Goal: Task Accomplishment & Management: Manage account settings

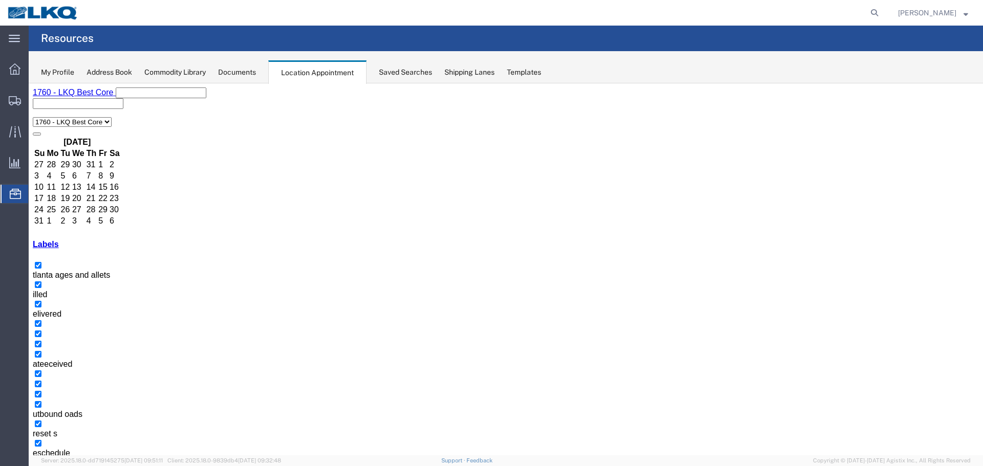
scroll to position [102, 0]
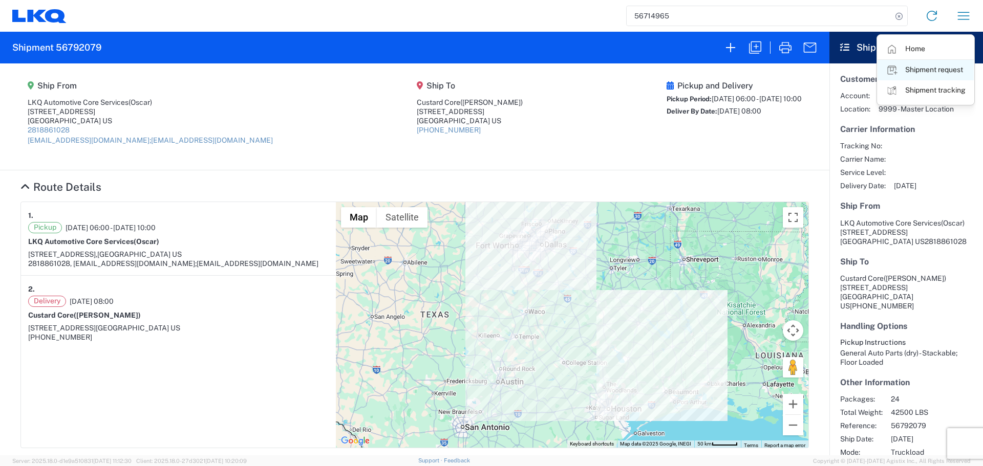
click at [936, 69] on link "Shipment request" at bounding box center [925, 70] width 96 height 20
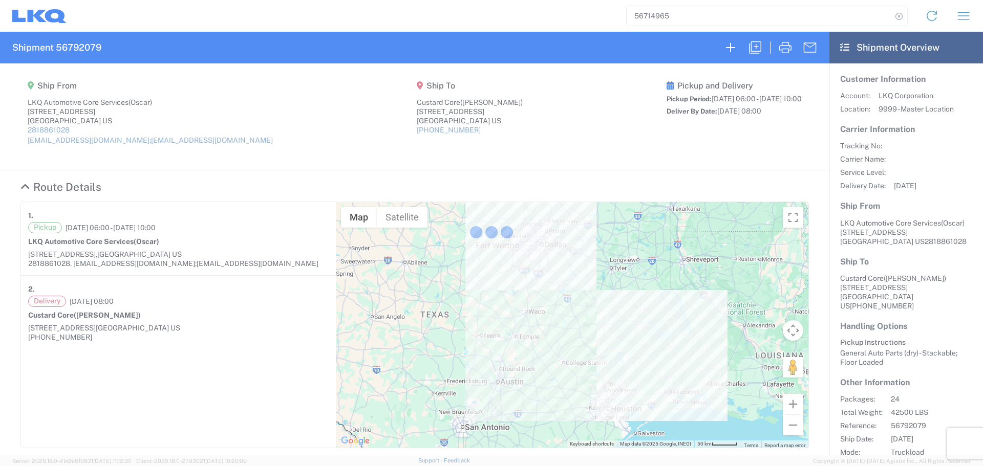
select select "FULL"
select select "US"
select select "LBS"
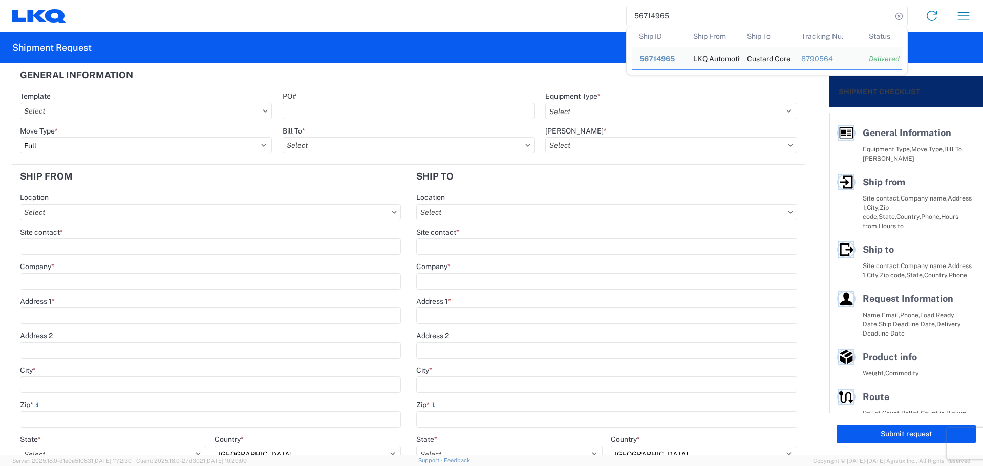
click at [654, 13] on input "56714965" at bounding box center [759, 15] width 265 height 19
paste input "5272184"
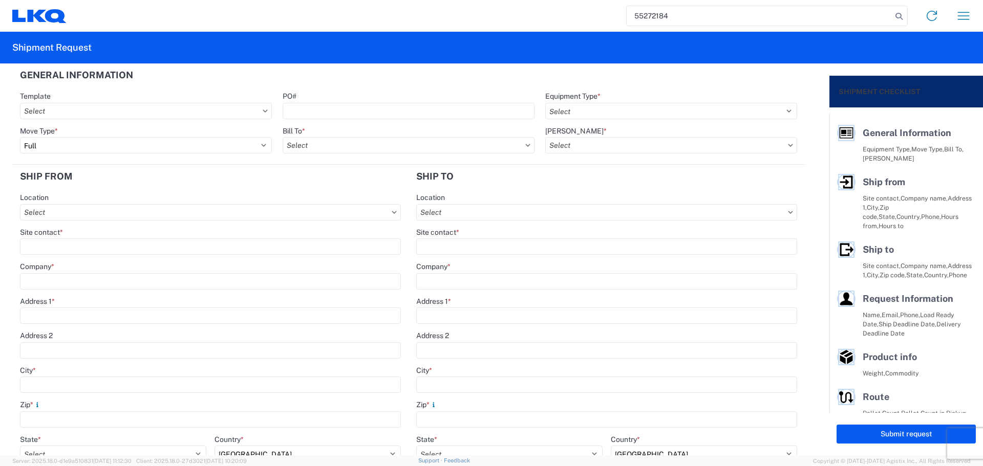
type input "55272184"
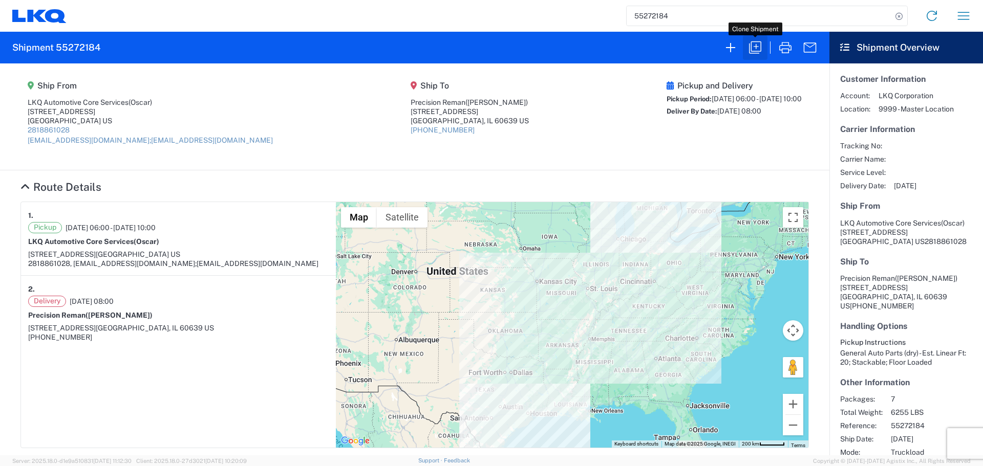
click at [751, 40] on icon "button" at bounding box center [755, 47] width 16 height 16
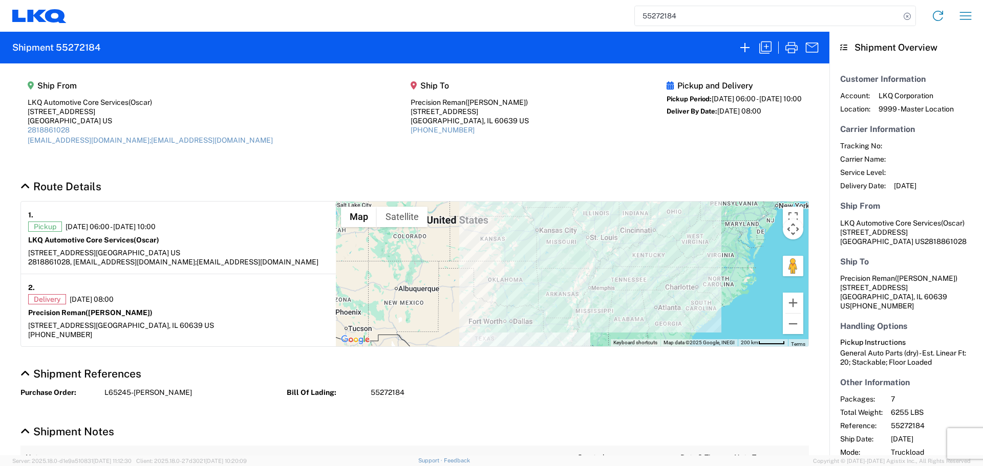
select select "FULL"
select select "LBS"
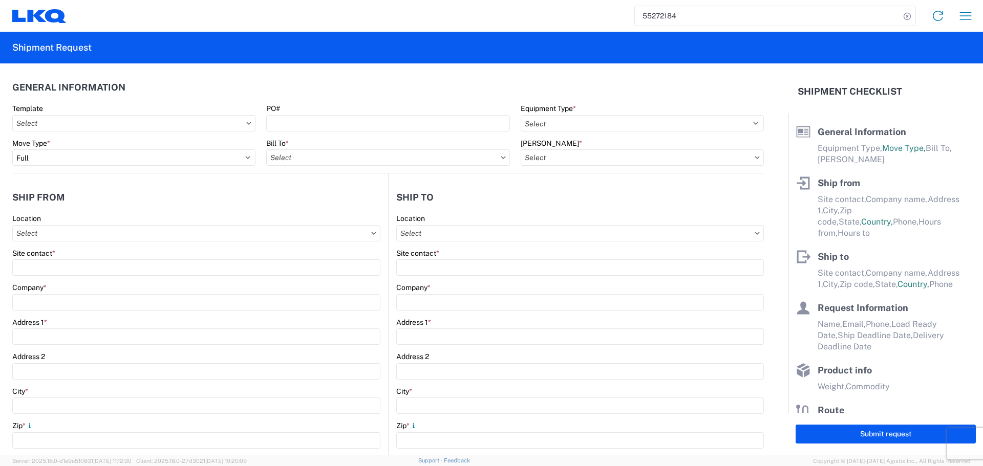
select select "STDV"
select select "PARTIAL_TL"
type input "Oscar"
type input "LKQ Automotive Core Services"
type input "[STREET_ADDRESS]"
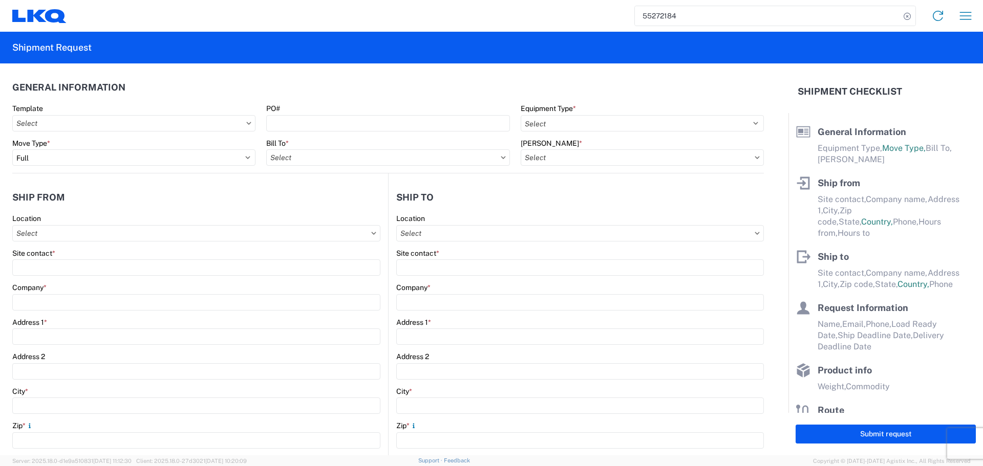
type input "[GEOGRAPHIC_DATA]"
type input "77038"
type input "[EMAIL_ADDRESS][DOMAIN_NAME];[EMAIL_ADDRESS][DOMAIN_NAME]"
type input "[PERSON_NAME]"
type input "Precision Reman"
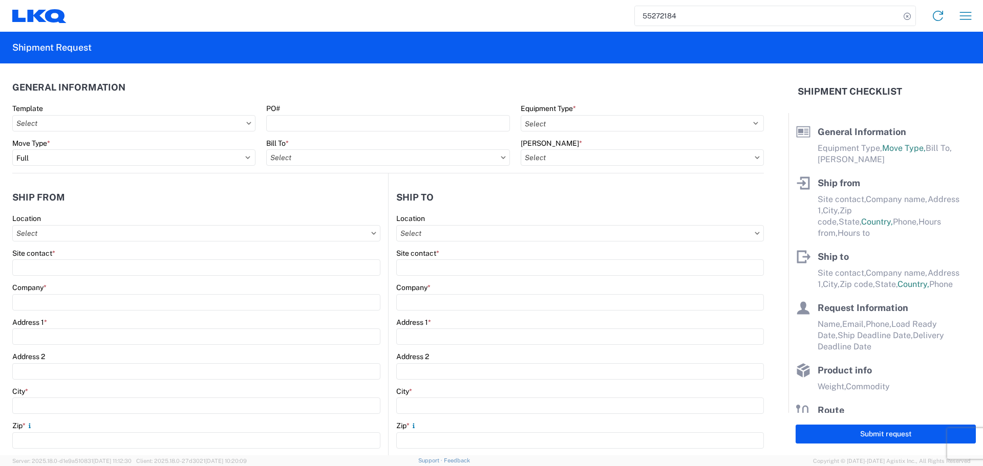
type input "[STREET_ADDRESS]"
type input "[GEOGRAPHIC_DATA]"
type input "60639"
type input "Oscar"
type input "[EMAIL_ADDRESS][DOMAIN_NAME]"
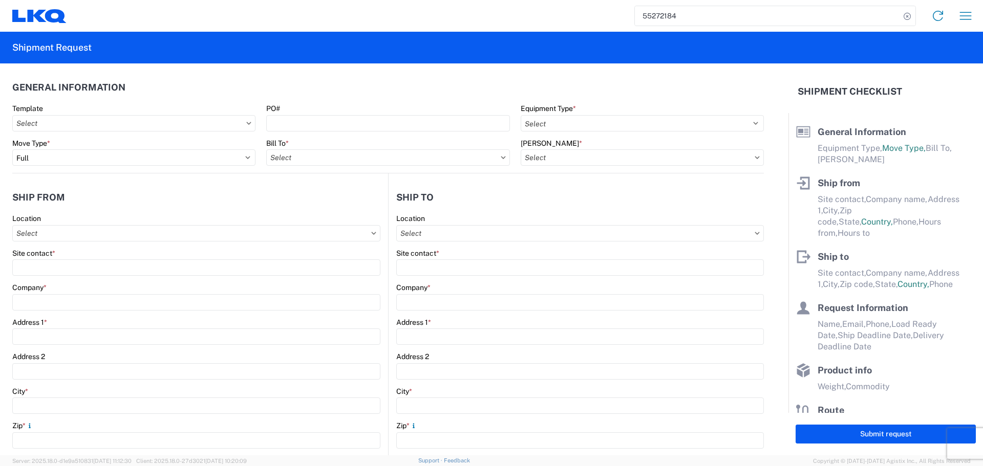
type input "2818861028"
type input "[DATE]"
type textarea "THIS IS A PARTIAL SHIPMENT"
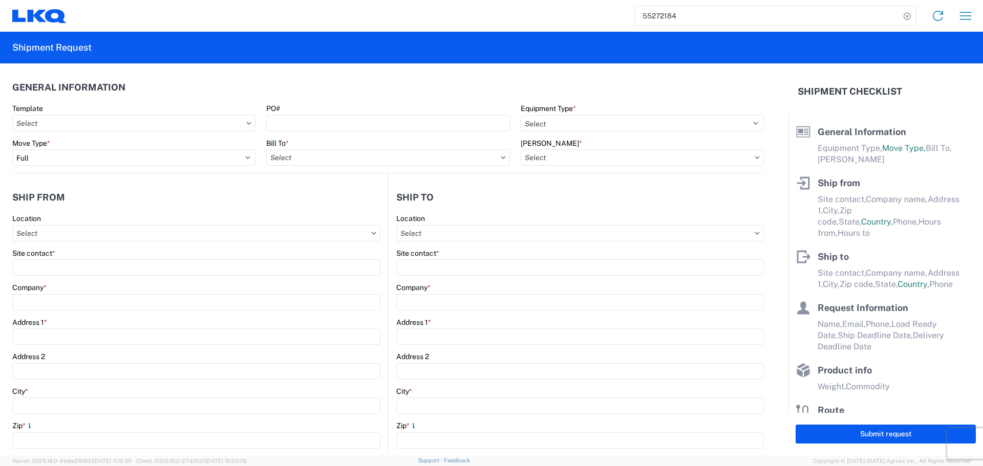
type input "6255"
type input "General Auto Parts (dry)"
type input "7"
type input "0"
type input "48"
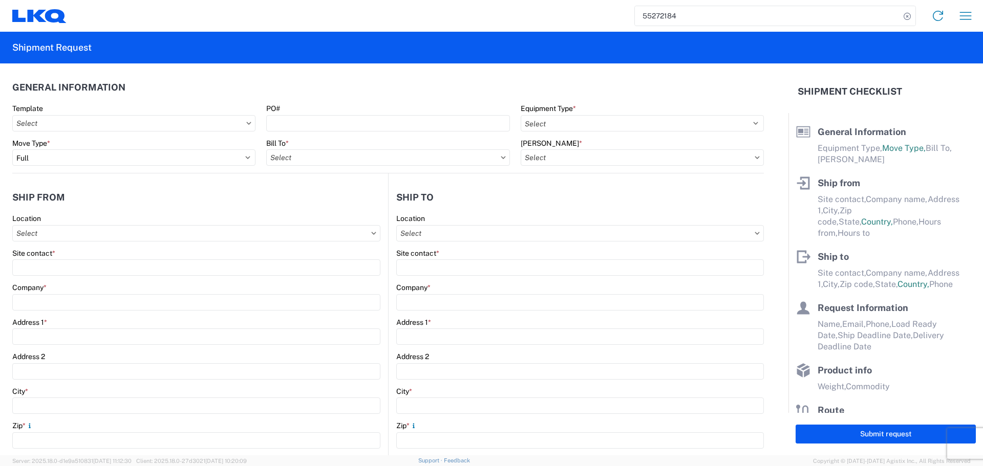
type input "40"
type input "36"
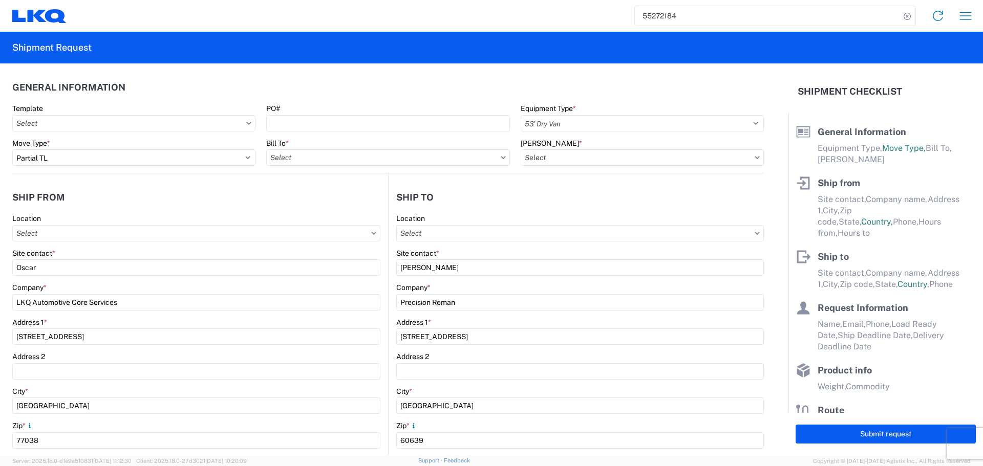
select select "[GEOGRAPHIC_DATA]"
select select "US"
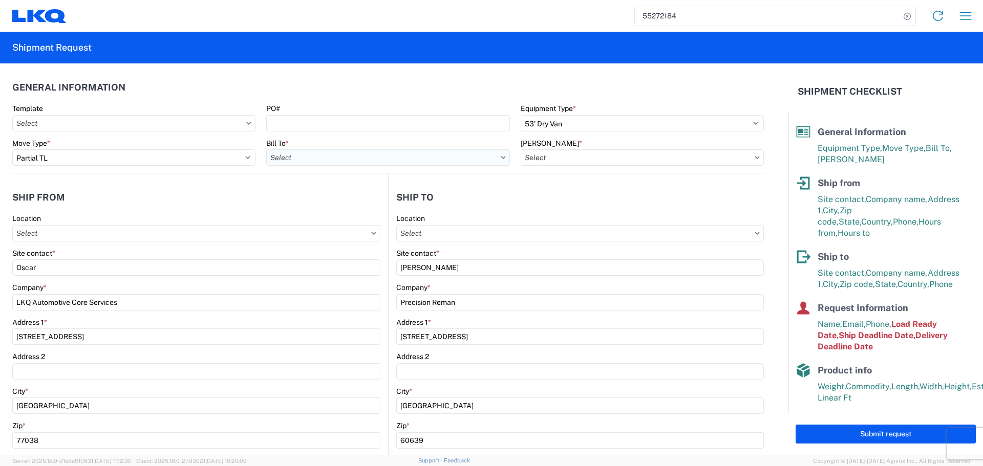
type input "1760 - LKQ Best Core"
type input "1760-6300-66000-0000 - 1760 Freight Out"
type input "1760 - LKQ Best Core"
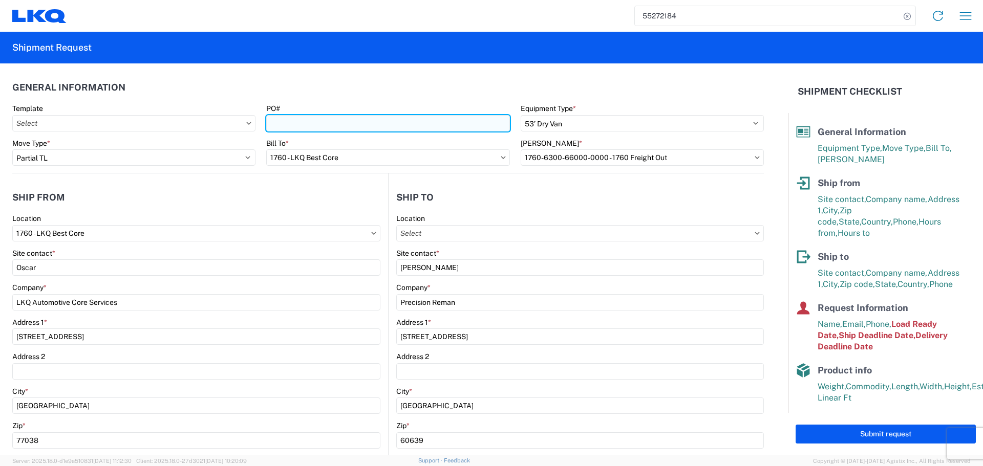
click at [299, 118] on input "PO#" at bounding box center [387, 123] width 243 height 16
type input "L69456/L69348- [PERSON_NAME]"
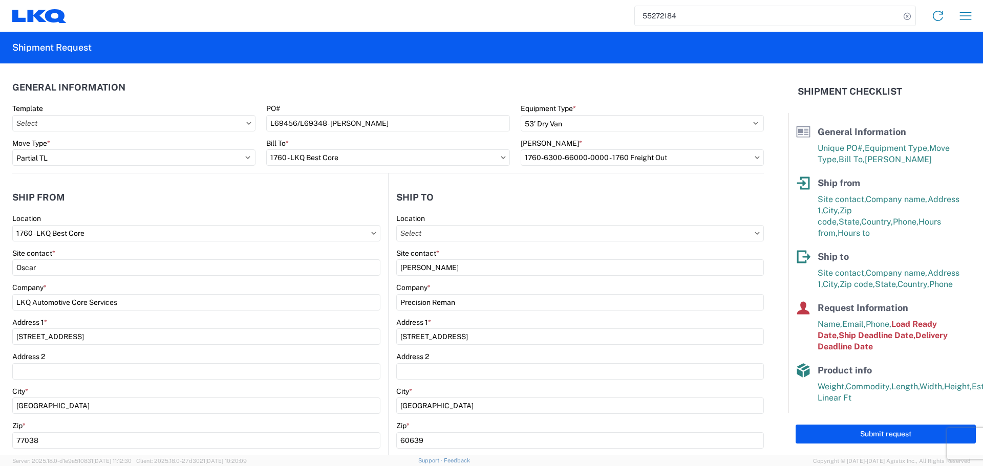
click at [323, 83] on header "General Information" at bounding box center [388, 87] width 752 height 23
click at [373, 86] on header "General Information" at bounding box center [388, 87] width 752 height 23
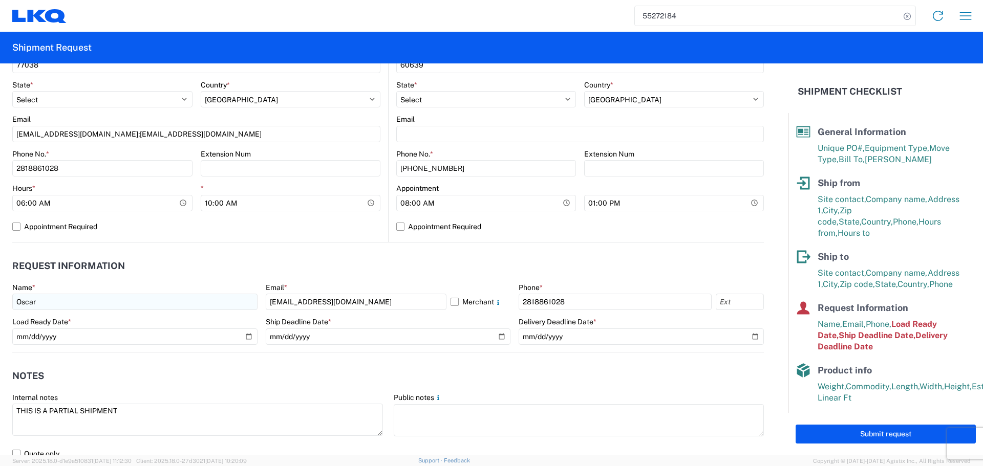
scroll to position [410, 0]
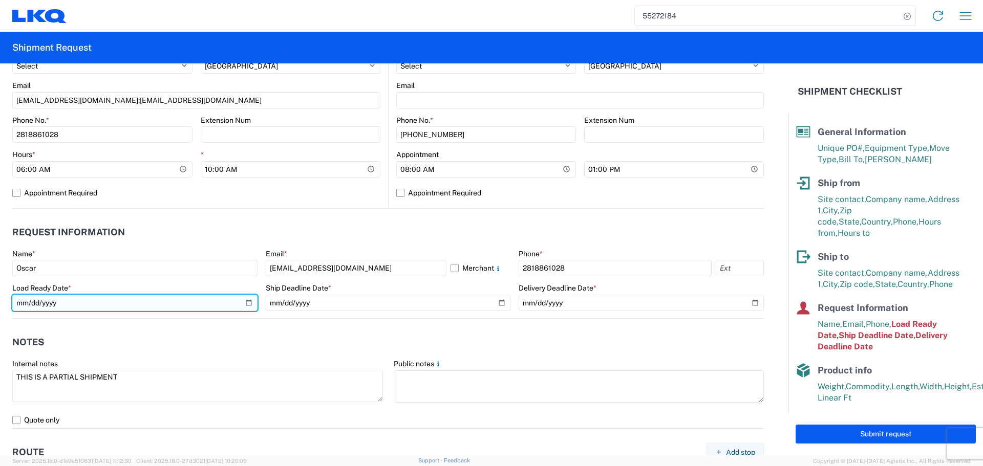
click at [237, 304] on input "[DATE]" at bounding box center [134, 303] width 245 height 16
click at [244, 304] on input "[DATE]" at bounding box center [134, 303] width 245 height 16
type input "[DATE]"
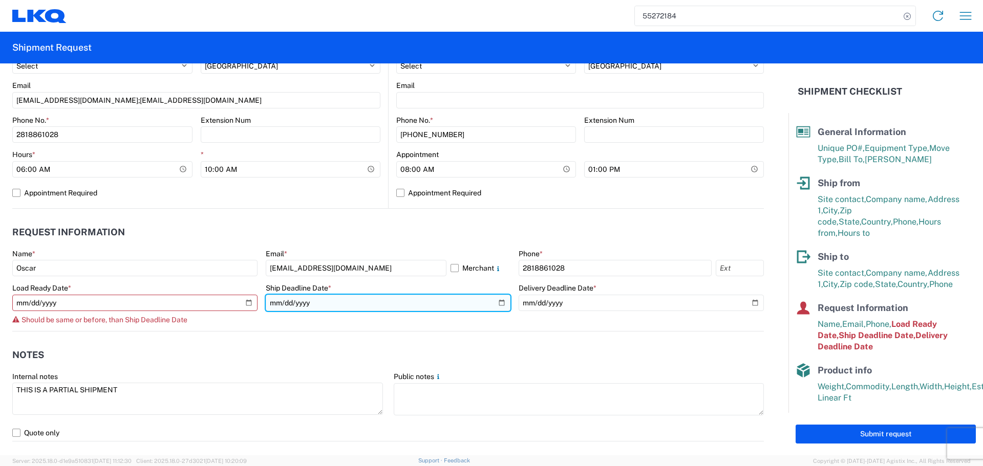
click at [500, 300] on input "[DATE]" at bounding box center [388, 303] width 245 height 16
type input "[DATE]"
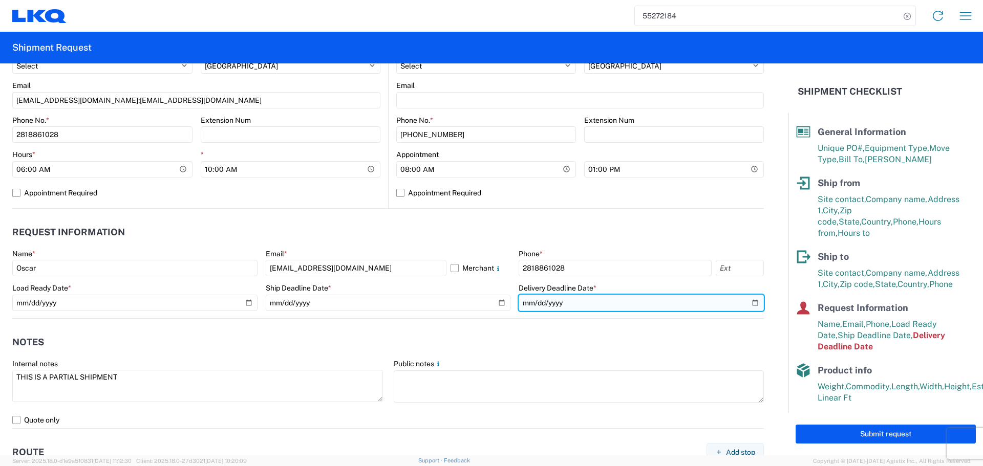
click at [750, 302] on input "[DATE]" at bounding box center [641, 303] width 245 height 16
type input "[DATE]"
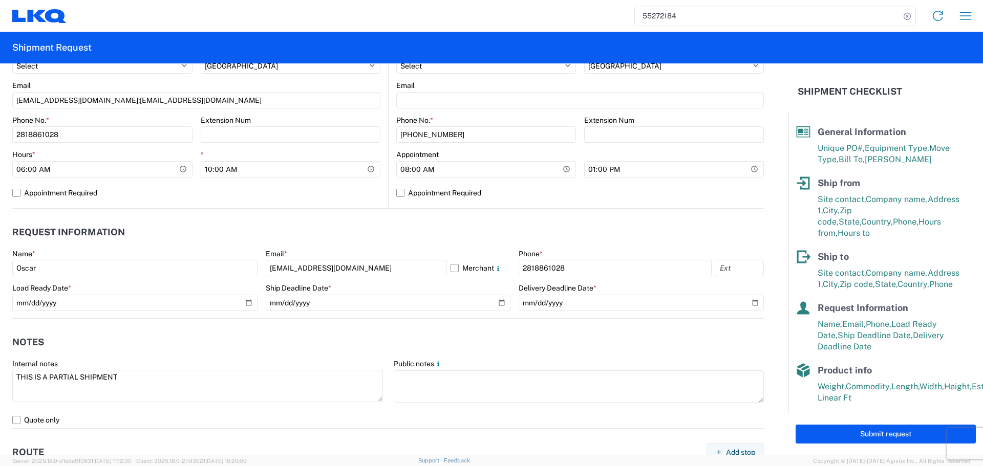
click at [297, 335] on header "Notes" at bounding box center [388, 342] width 752 height 23
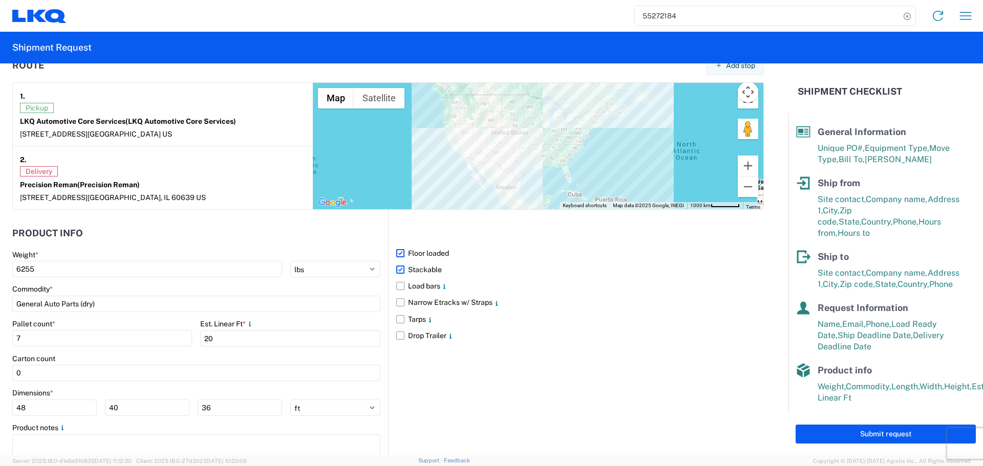
scroll to position [836, 0]
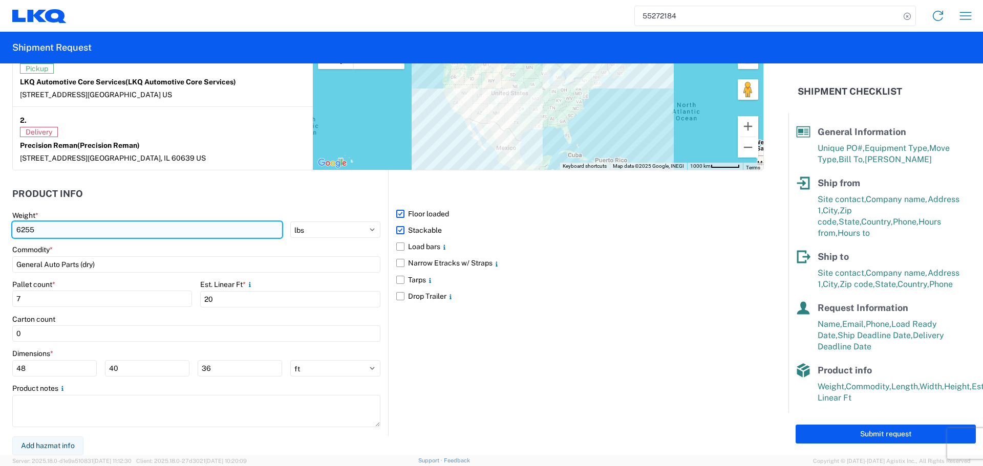
click at [37, 229] on input "6255" at bounding box center [147, 230] width 270 height 16
type input "6"
type input "7000"
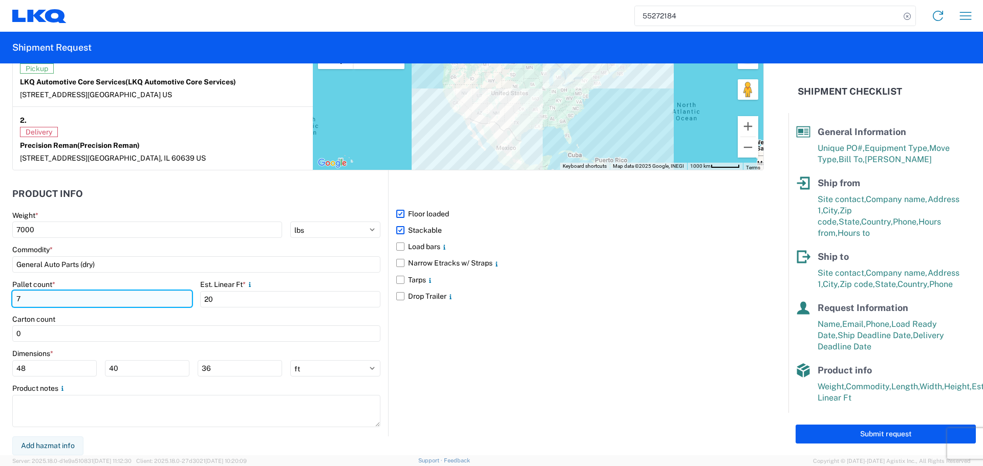
click at [37, 294] on input "7" at bounding box center [102, 299] width 180 height 16
type input "6"
click at [58, 359] on div "Dimensions * 48 40 36 ft in cm" at bounding box center [196, 363] width 368 height 28
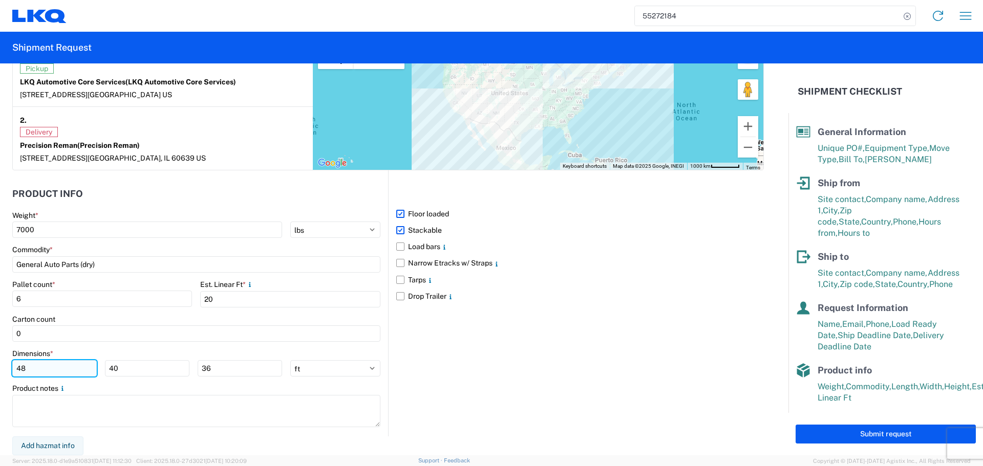
click at [55, 365] on input "48" at bounding box center [54, 368] width 84 height 16
type input "40"
click at [227, 315] on div "Carton count" at bounding box center [196, 319] width 368 height 9
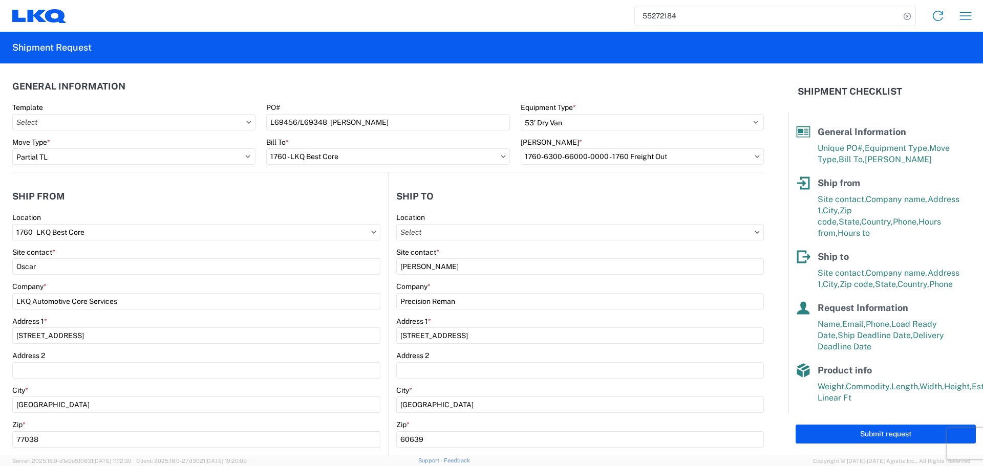
scroll to position [0, 0]
click at [896, 430] on button "Submit request" at bounding box center [886, 434] width 180 height 19
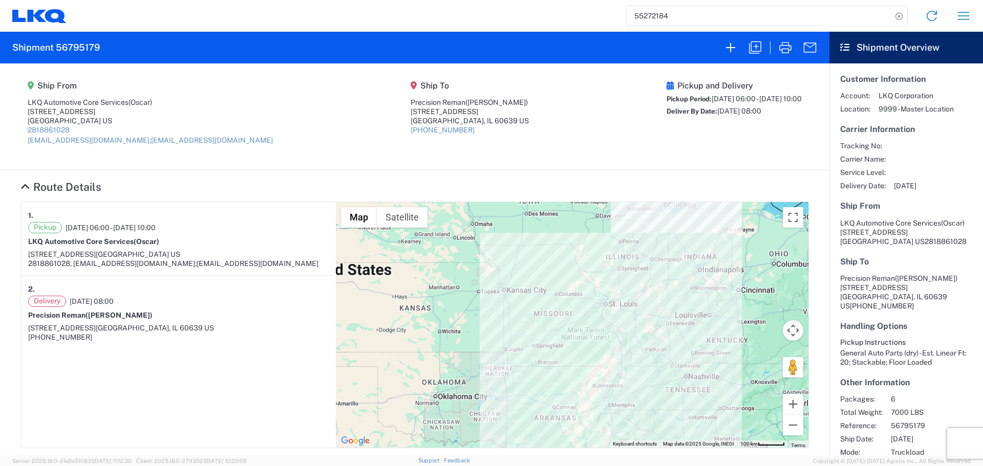
click at [652, 19] on input "55272184" at bounding box center [759, 15] width 265 height 19
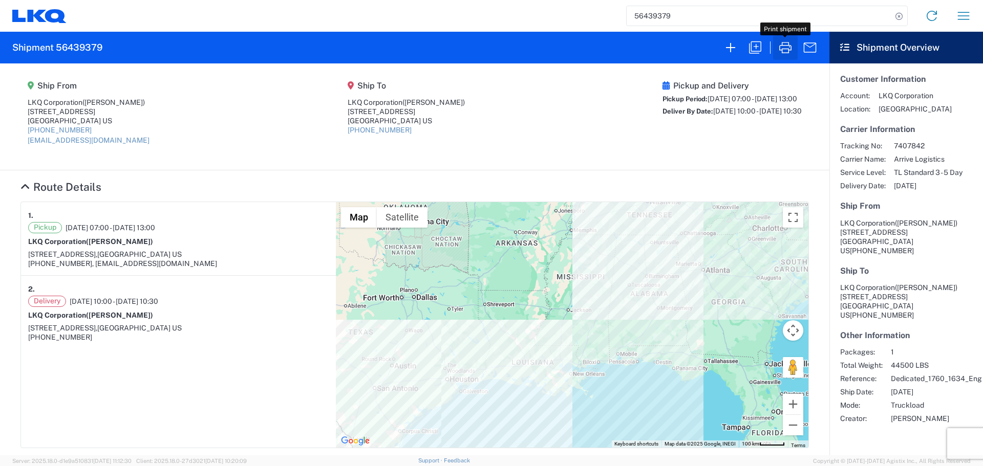
click at [777, 41] on button "button" at bounding box center [785, 47] width 25 height 25
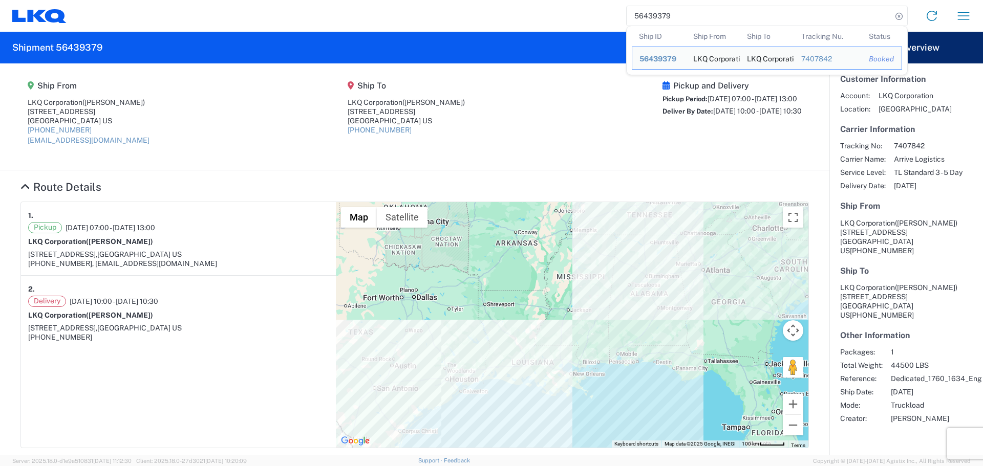
click at [649, 15] on input "56439379" at bounding box center [759, 15] width 265 height 19
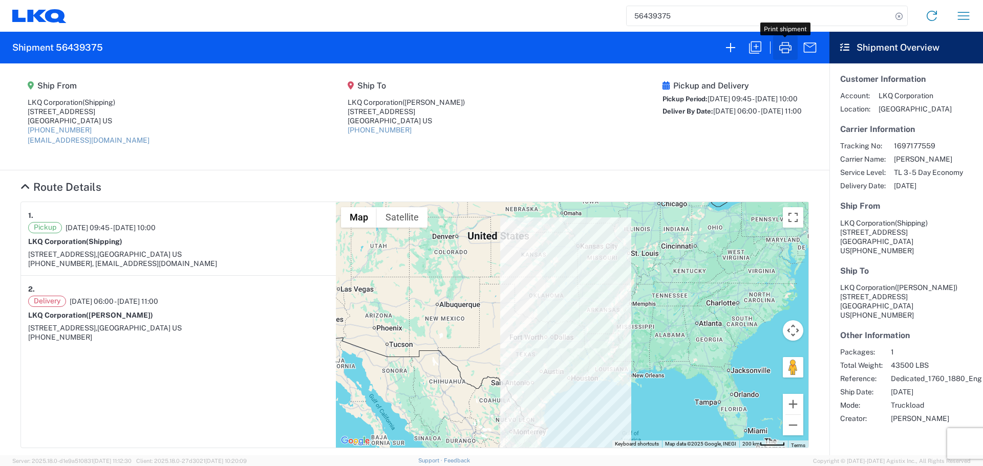
click at [789, 49] on icon "button" at bounding box center [785, 47] width 12 height 11
click at [688, 26] on div "56439375" at bounding box center [767, 16] width 282 height 20
click at [658, 18] on input "56439375" at bounding box center [759, 15] width 265 height 19
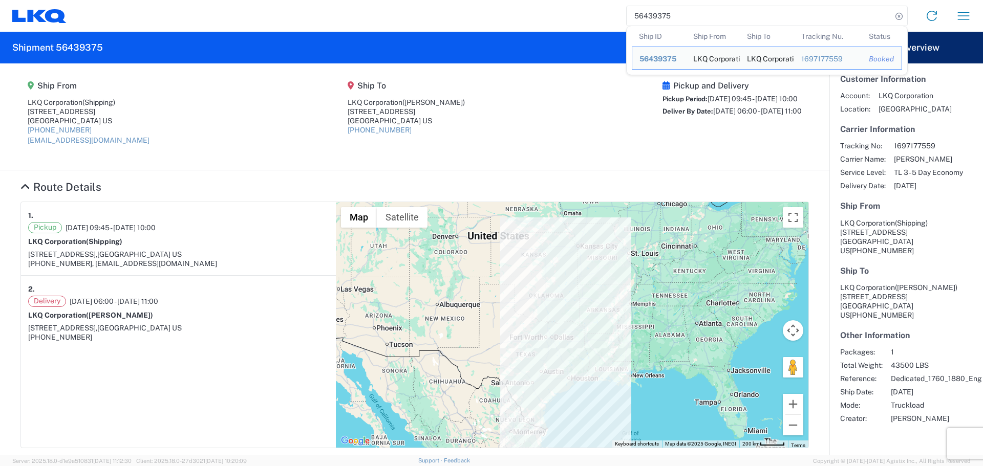
click at [658, 18] on input "56439375" at bounding box center [759, 15] width 265 height 19
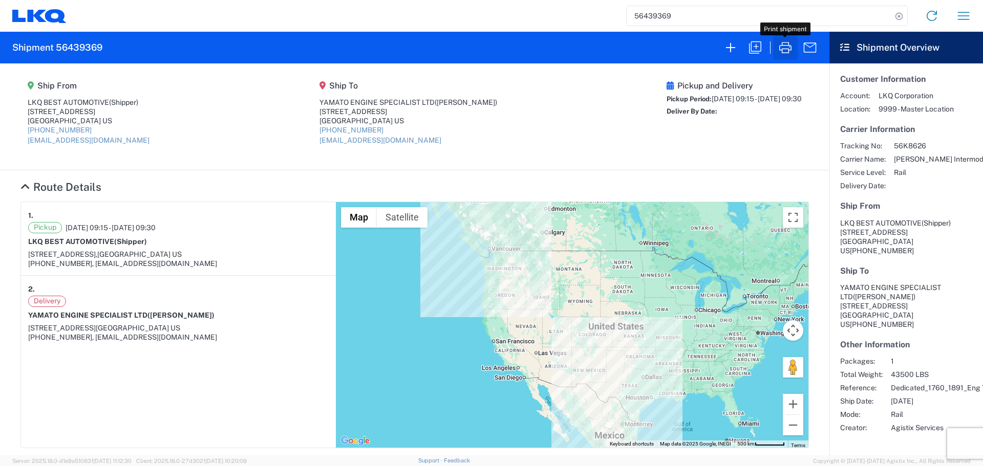
click at [787, 51] on icon "button" at bounding box center [785, 47] width 16 height 16
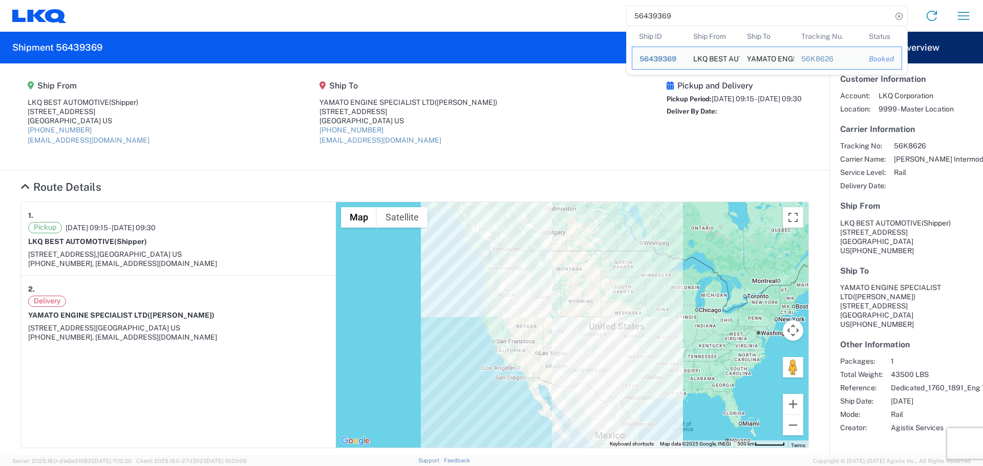
click at [635, 8] on input "56439369" at bounding box center [759, 15] width 265 height 19
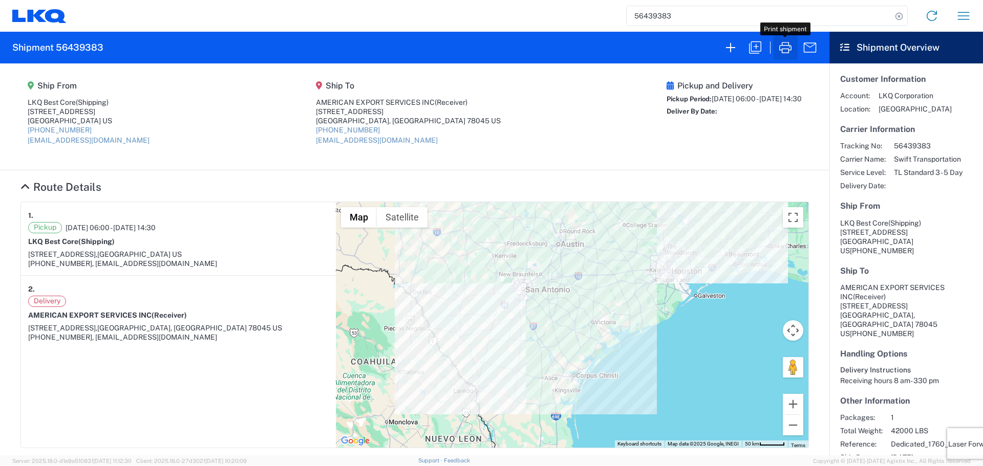
click at [783, 50] on icon "button" at bounding box center [785, 47] width 16 height 16
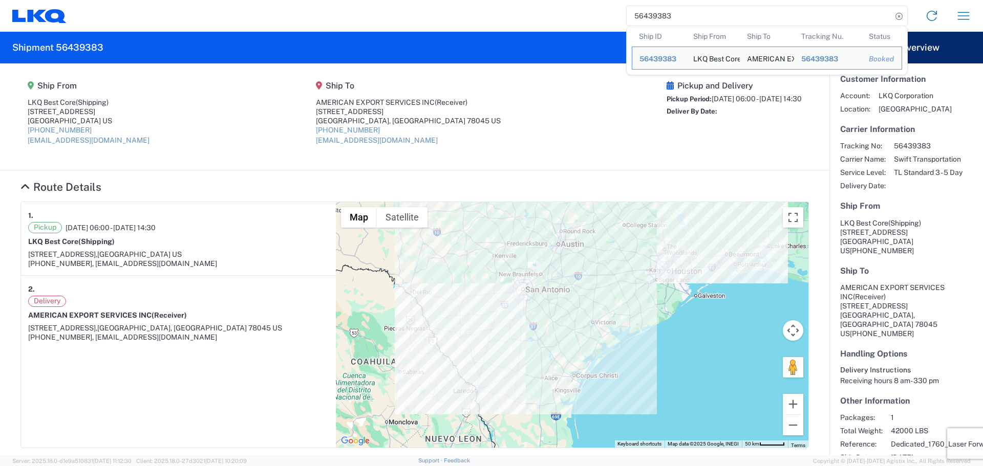
click at [642, 9] on input "56439383" at bounding box center [759, 15] width 265 height 19
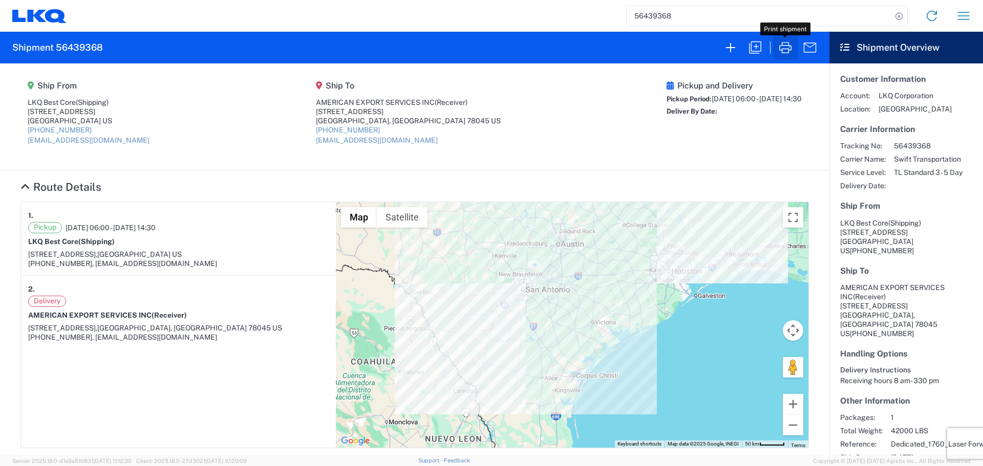
click at [780, 42] on icon "button" at bounding box center [785, 47] width 16 height 16
click at [664, 22] on input "56439368" at bounding box center [759, 15] width 265 height 19
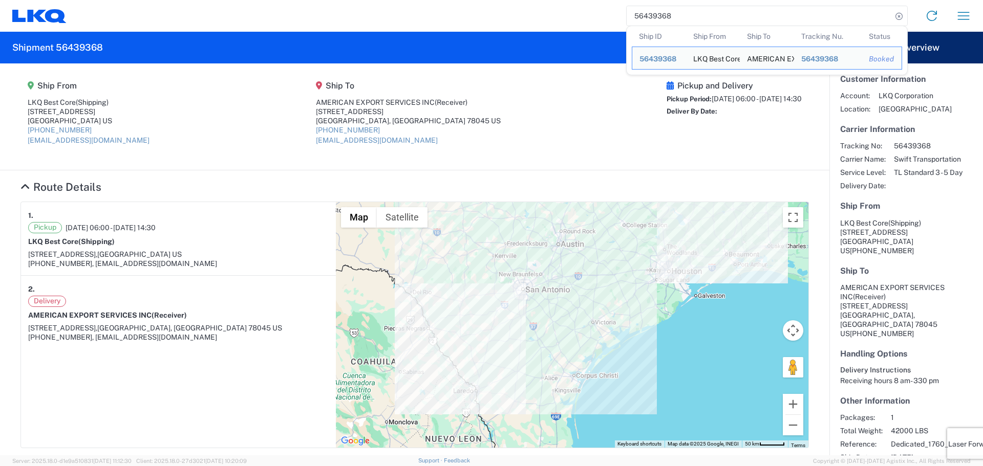
click at [664, 22] on input "56439368" at bounding box center [759, 15] width 265 height 19
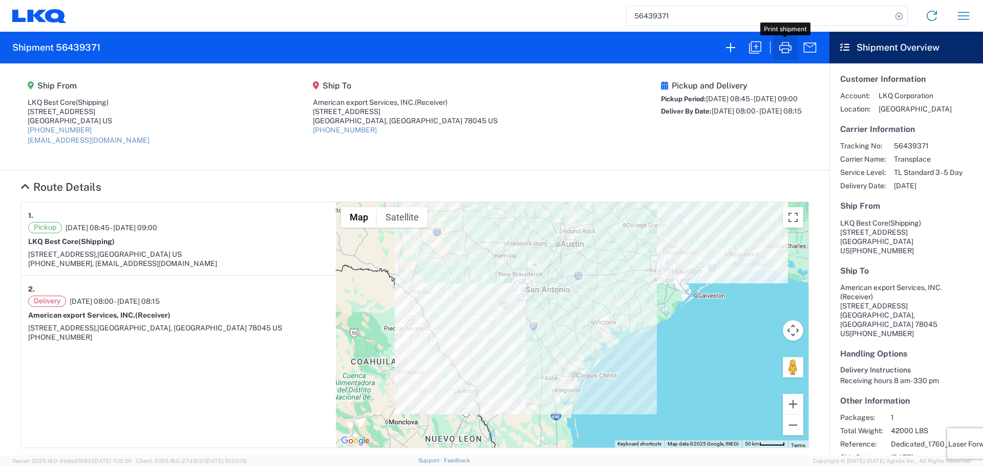
click at [775, 51] on button "button" at bounding box center [785, 47] width 25 height 25
click at [650, 14] on input "56439371" at bounding box center [759, 15] width 265 height 19
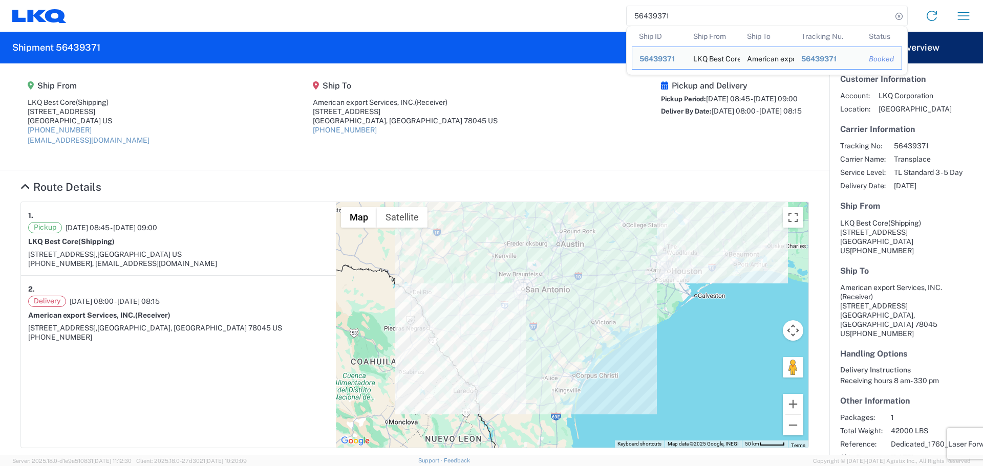
click at [650, 14] on input "56439371" at bounding box center [759, 15] width 265 height 19
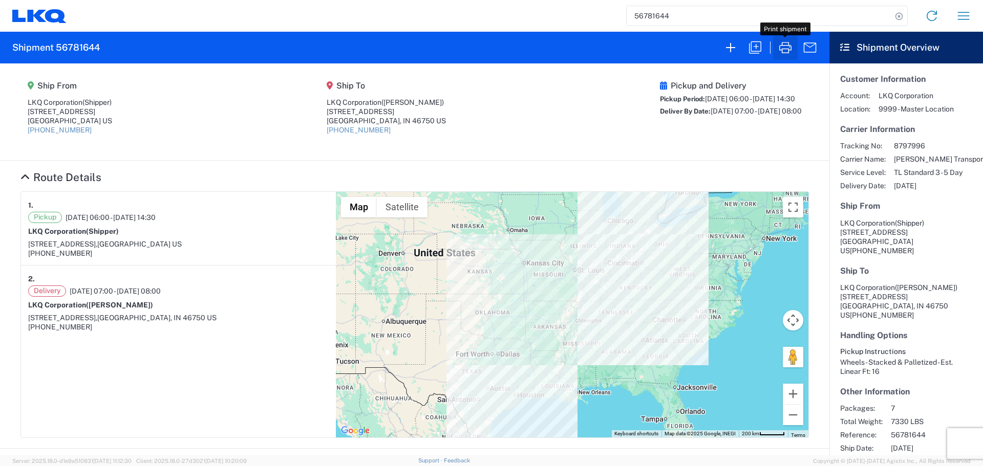
click at [791, 49] on icon "button" at bounding box center [785, 47] width 12 height 11
click at [656, 15] on input "56781644" at bounding box center [759, 15] width 265 height 19
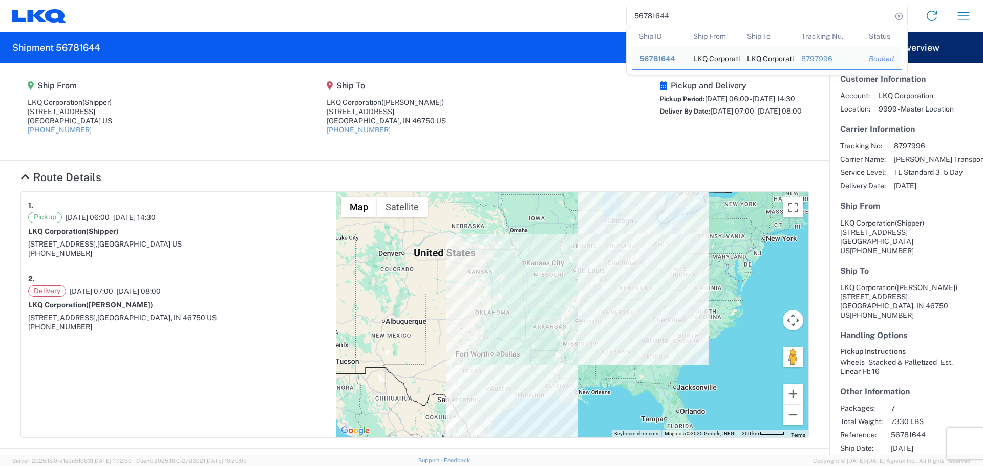
click at [656, 15] on input "56781644" at bounding box center [759, 15] width 265 height 19
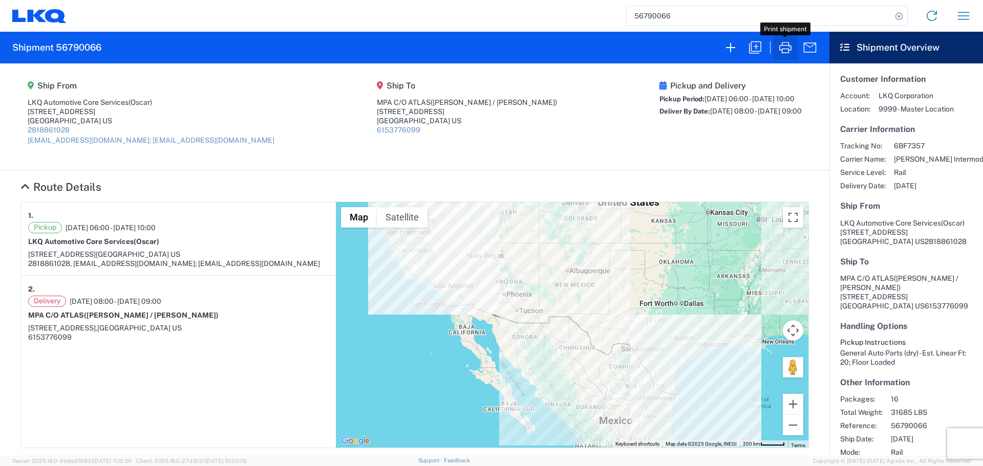
click at [781, 48] on icon "button" at bounding box center [785, 47] width 16 height 16
click at [658, 15] on input "56790066" at bounding box center [759, 15] width 265 height 19
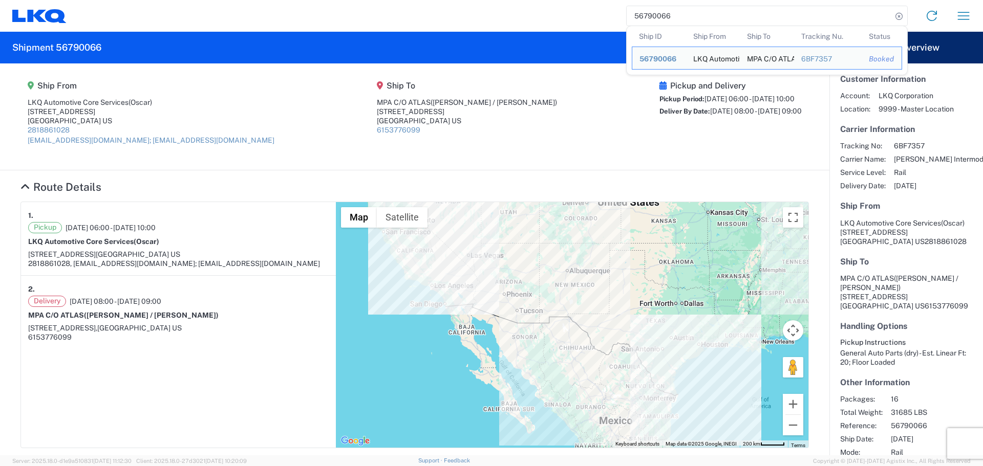
click at [658, 15] on input "56790066" at bounding box center [759, 15] width 265 height 19
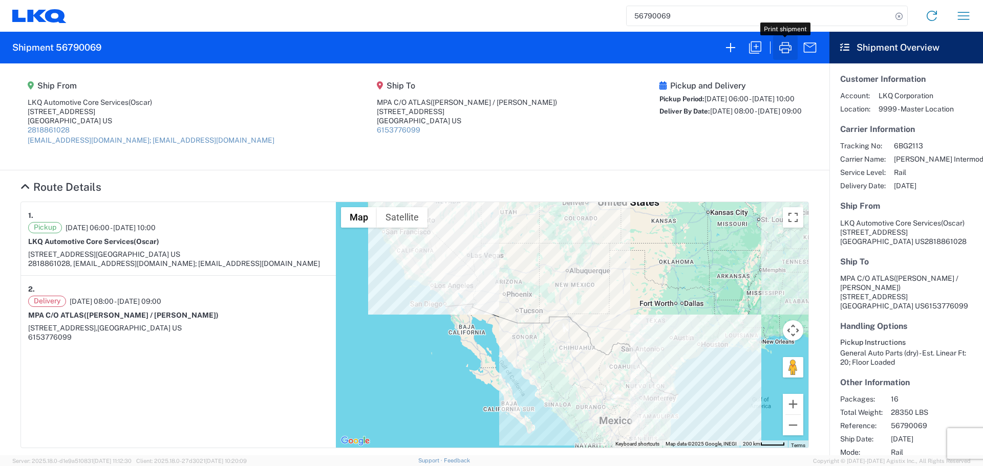
click at [782, 48] on icon "button" at bounding box center [785, 47] width 16 height 16
click at [657, 20] on input "56790069" at bounding box center [759, 15] width 265 height 19
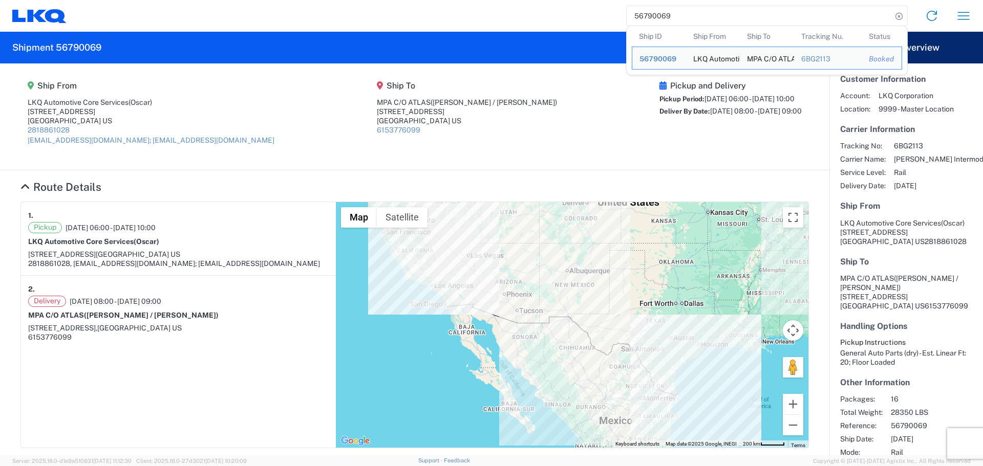
click at [657, 20] on input "56790069" at bounding box center [759, 15] width 265 height 19
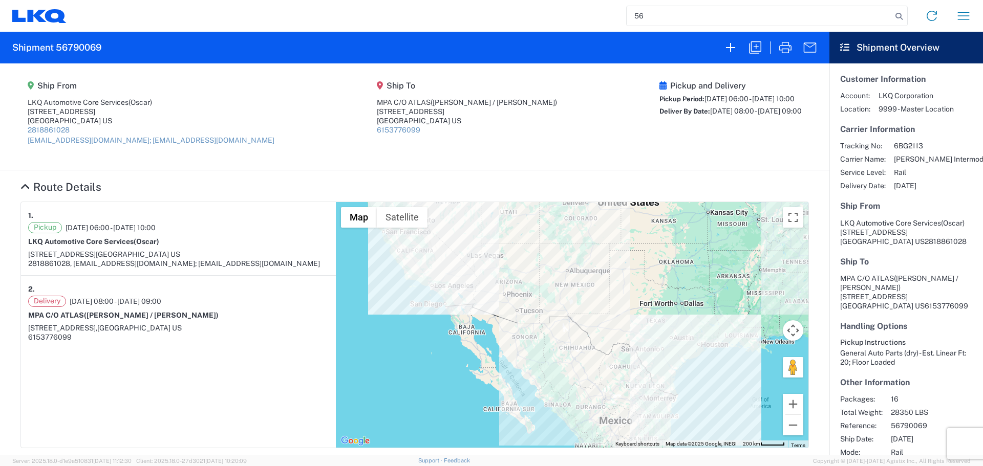
type input "5"
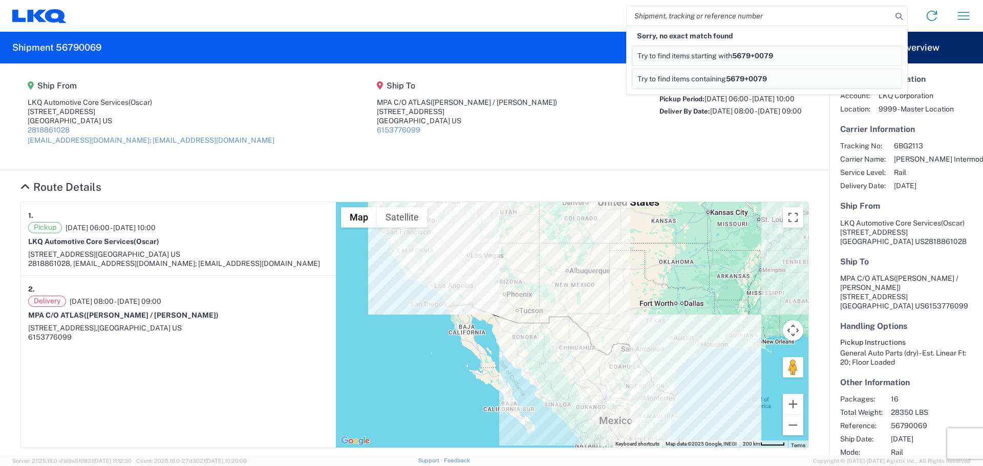
click at [552, 85] on agx-shipment-main-routing-info "Ship From LKQ Automotive Core Services (Oscar) [STREET_ADDRESS] US 2818861028 […" at bounding box center [414, 117] width 788 height 86
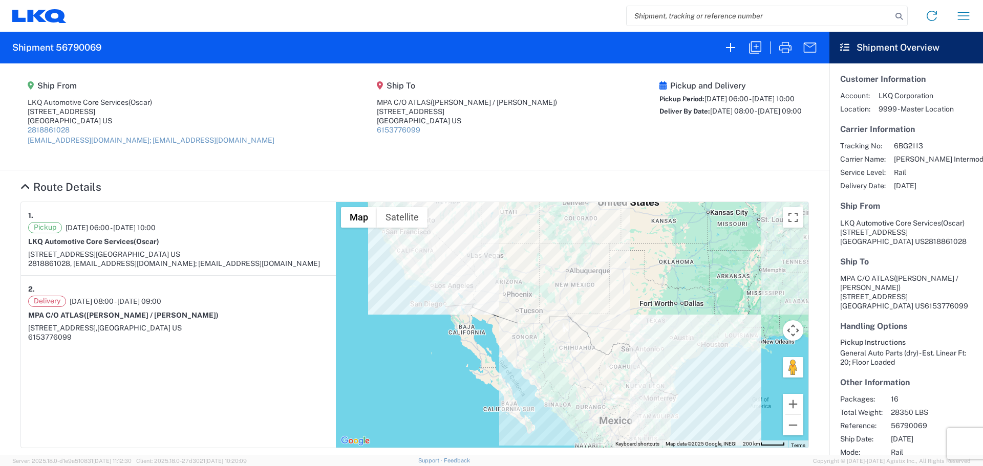
click at [677, 20] on input "search" at bounding box center [759, 15] width 265 height 19
click at [701, 13] on input "search" at bounding box center [759, 15] width 265 height 19
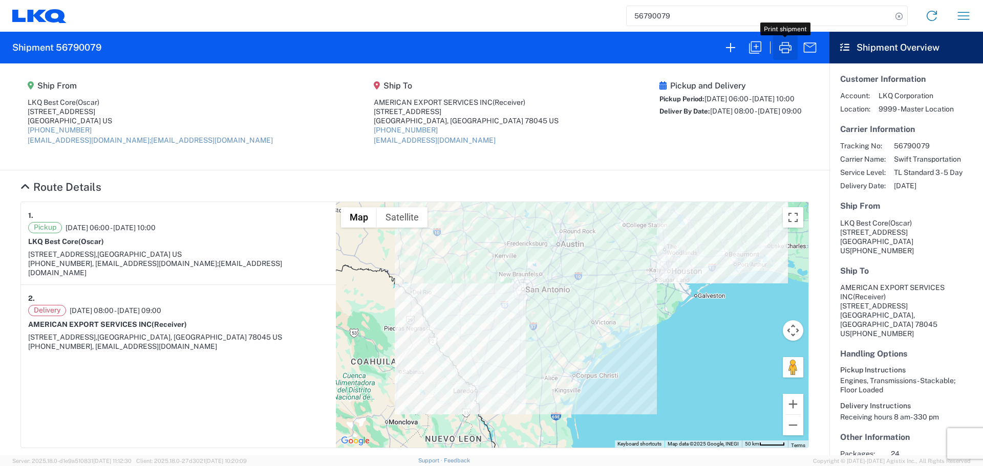
click at [780, 51] on icon "button" at bounding box center [785, 47] width 16 height 16
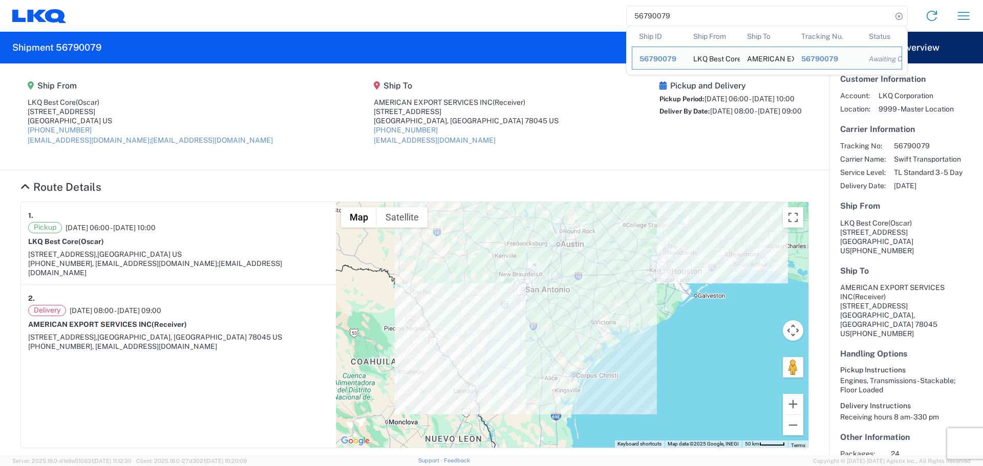
click at [657, 17] on input "56790079" at bounding box center [759, 15] width 265 height 19
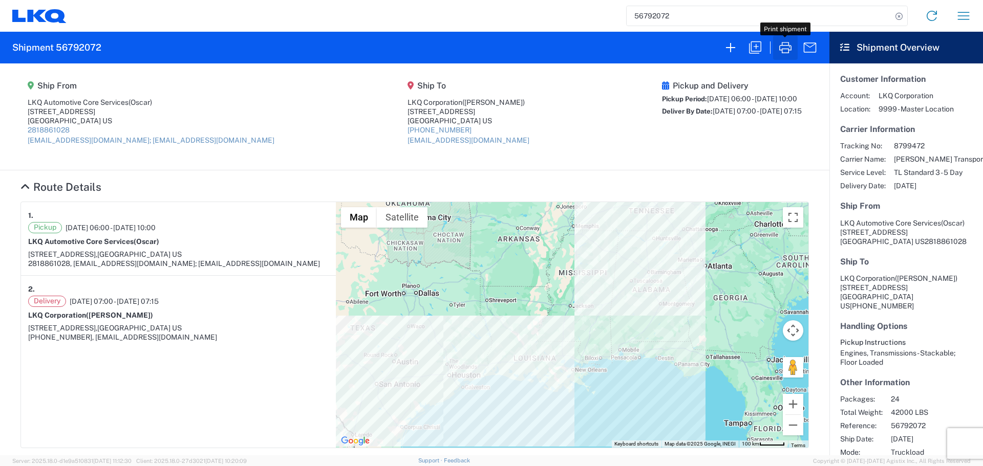
click at [785, 41] on icon "button" at bounding box center [785, 47] width 16 height 16
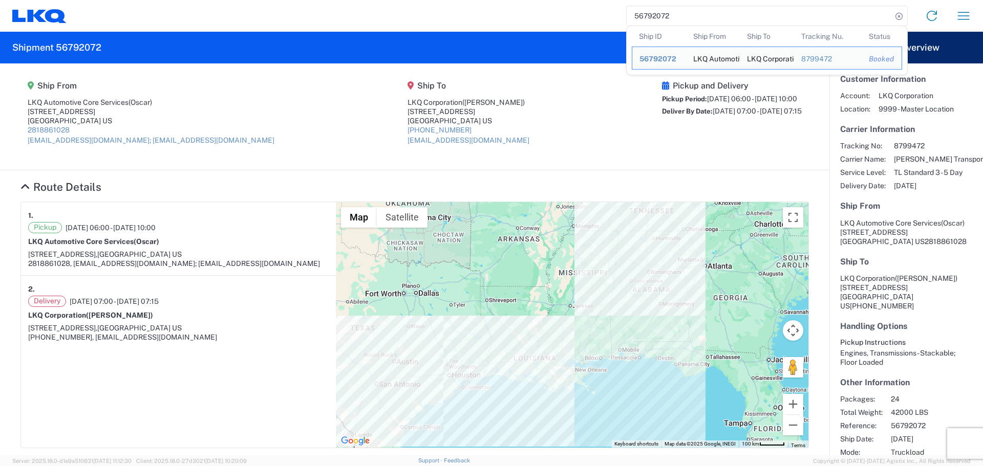
click at [665, 15] on input "56792072" at bounding box center [759, 15] width 265 height 19
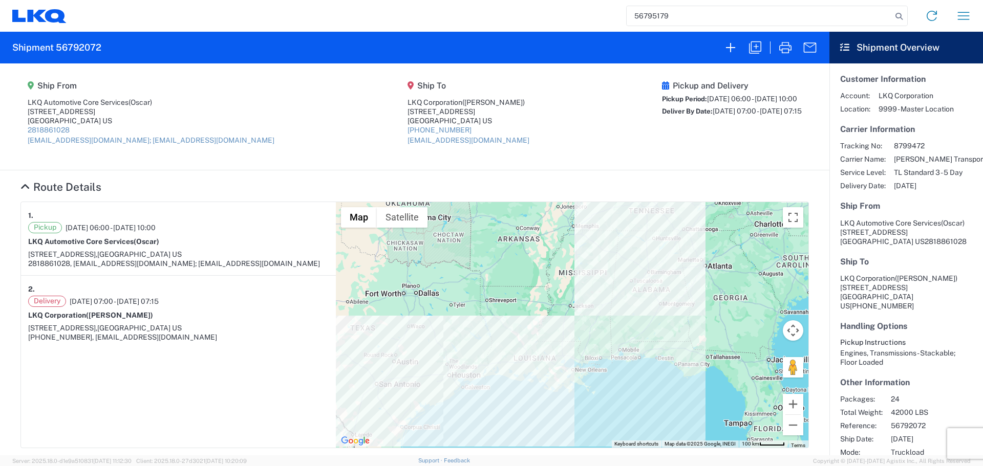
type input "56795179"
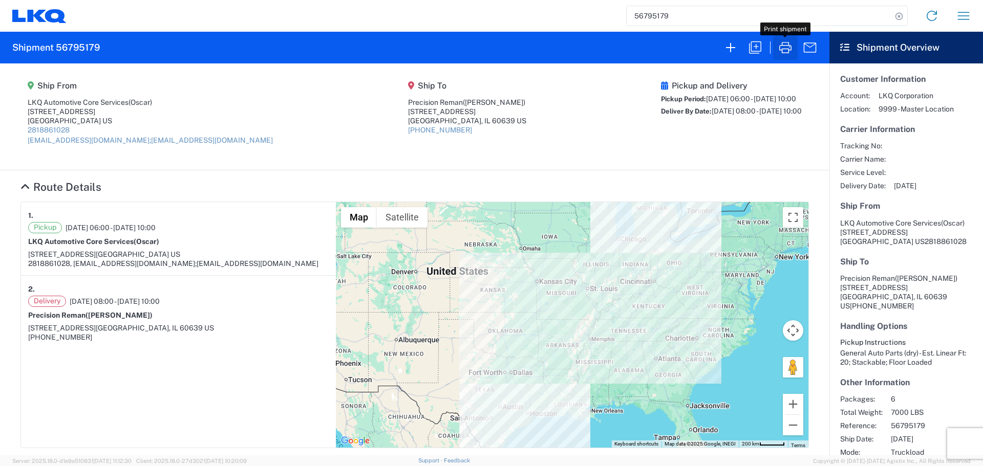
click at [788, 55] on icon "button" at bounding box center [785, 47] width 16 height 16
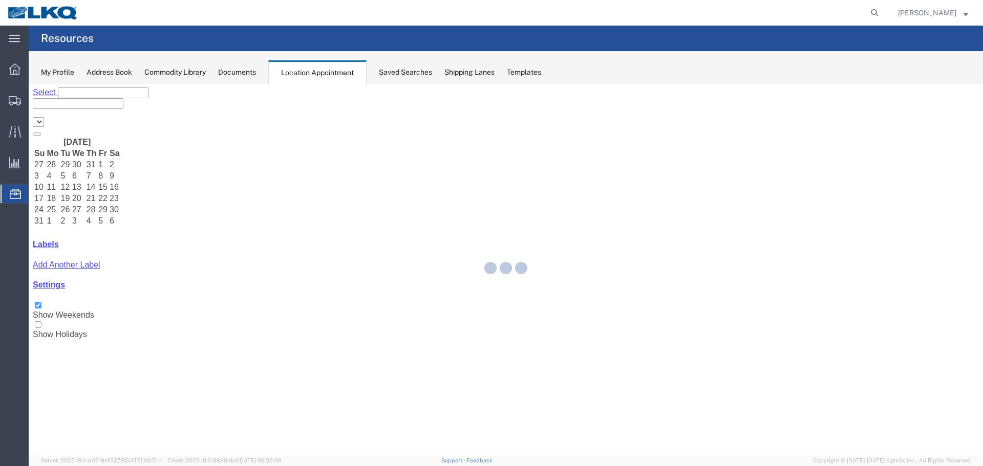
select select "27634"
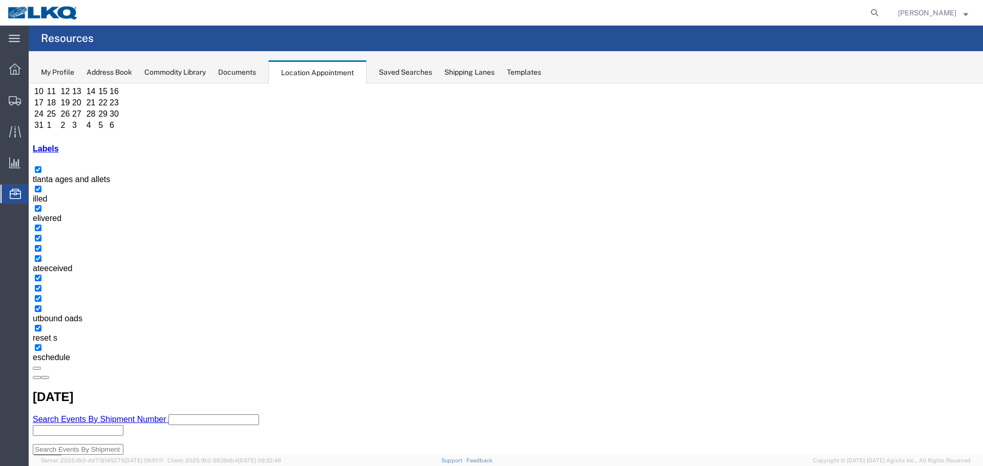
scroll to position [102, 0]
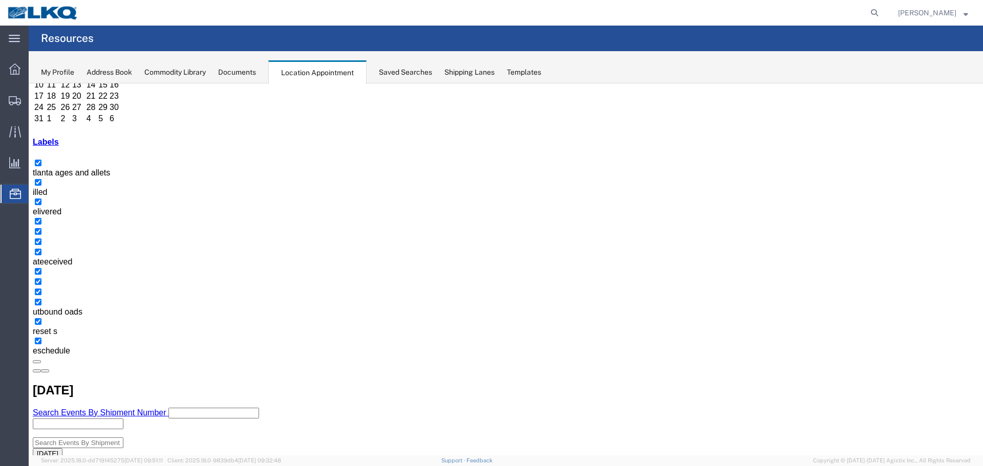
select select "1"
select select
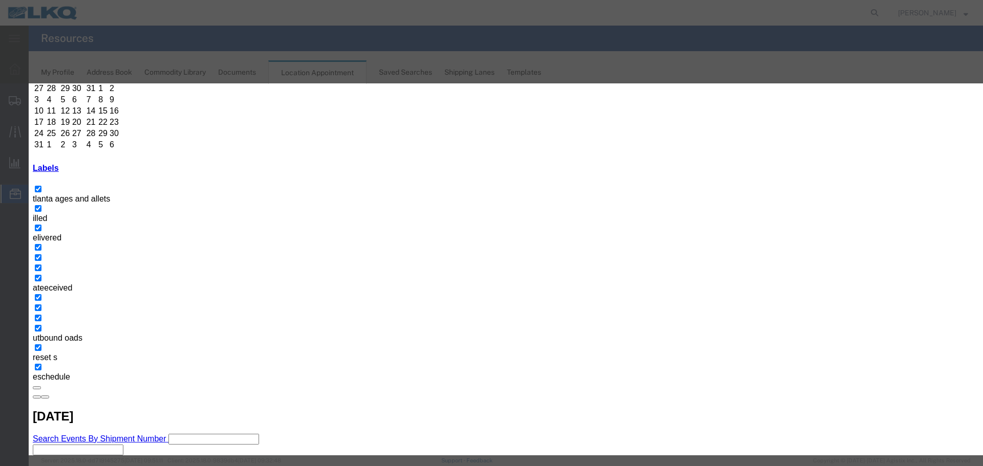
scroll to position [0, 0]
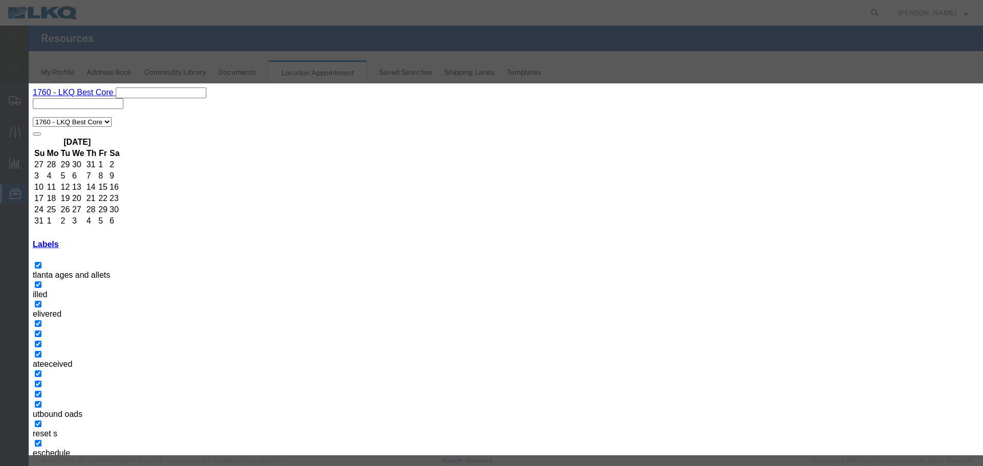
type input "56795179 PRECISION"
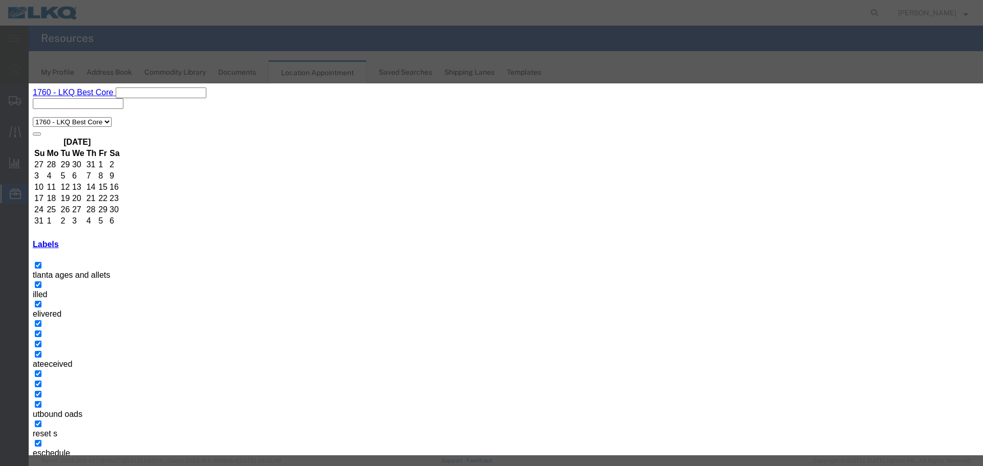
type input "09/12/25"
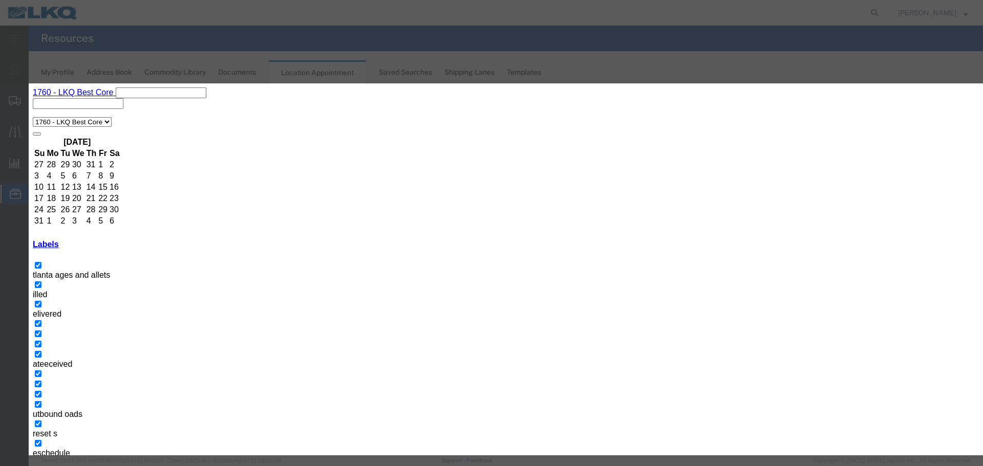
type input "2:15 PM"
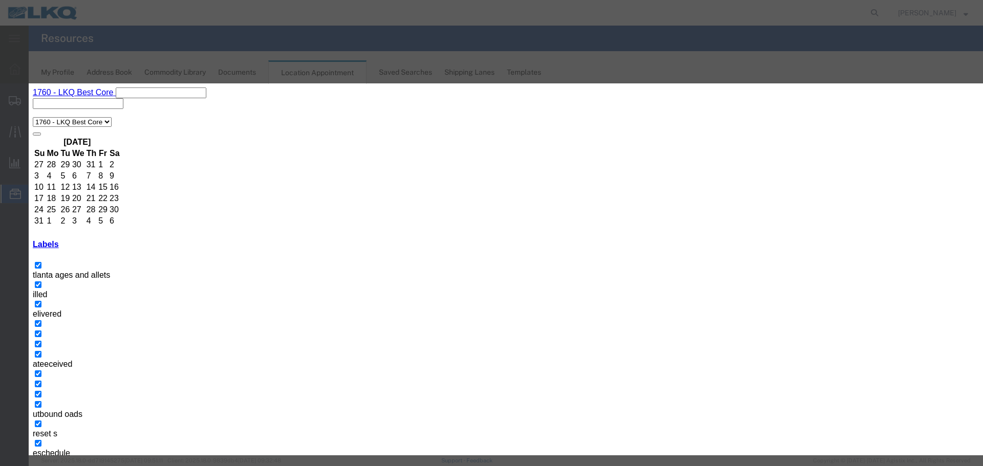
type input "O"
select select "80"
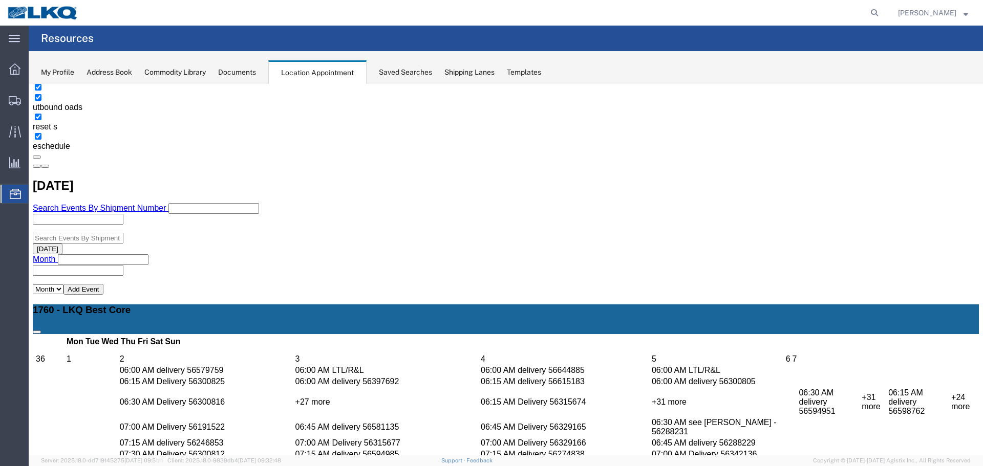
scroll to position [51, 0]
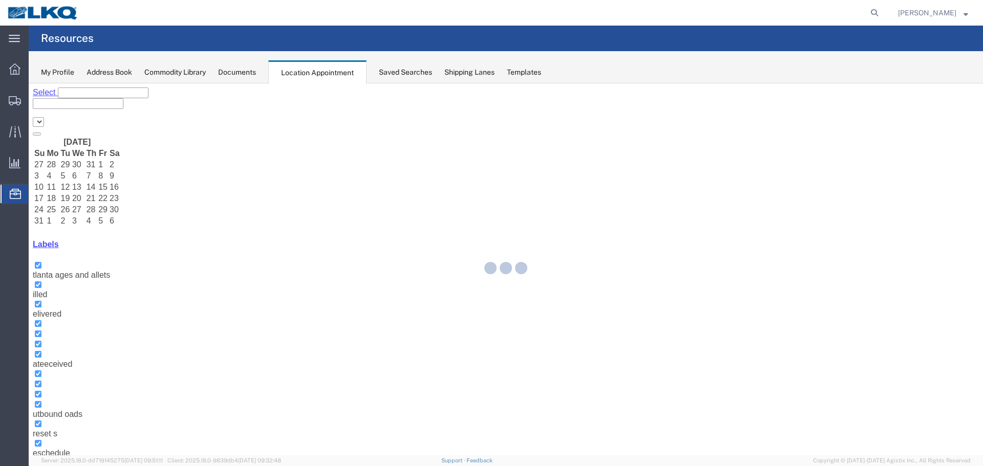
select select "27634"
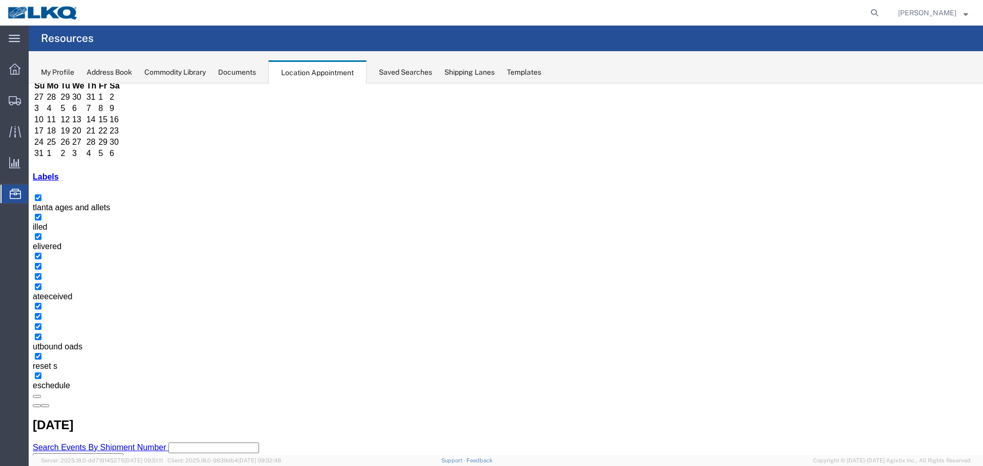
scroll to position [51, 0]
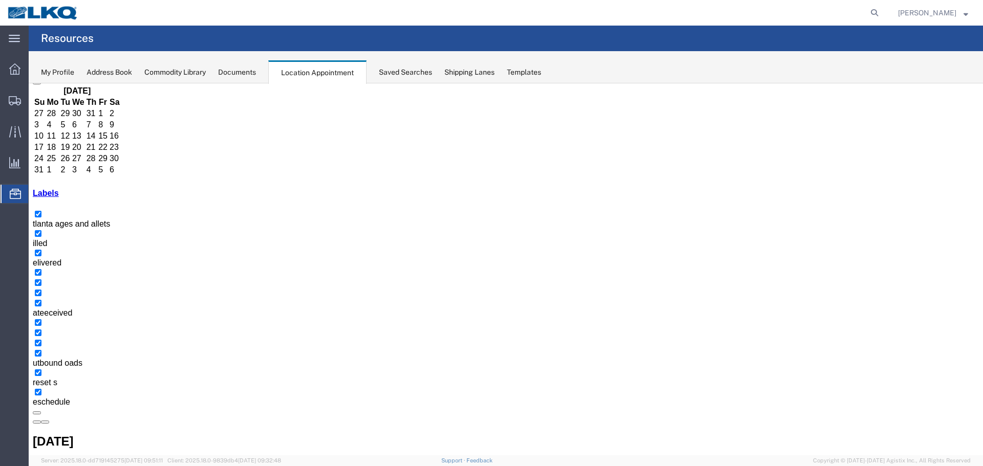
select select "1"
select select "25"
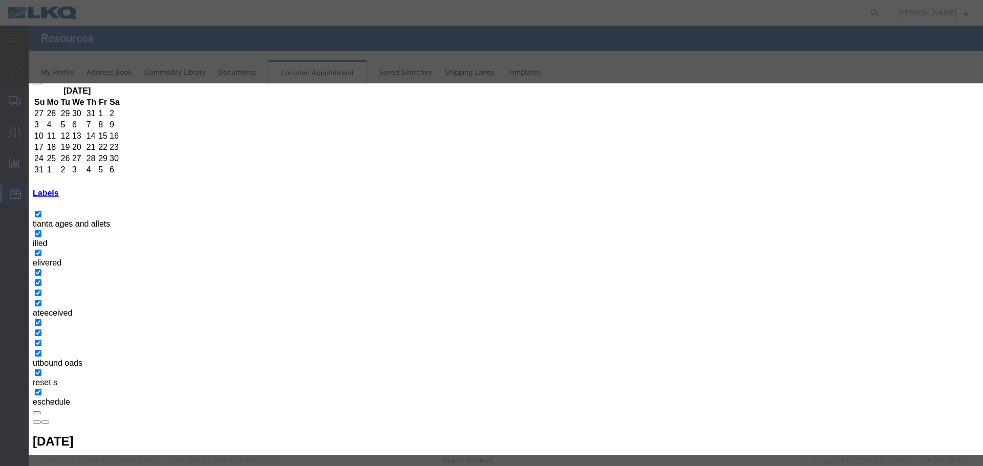
type input "d"
select select "40"
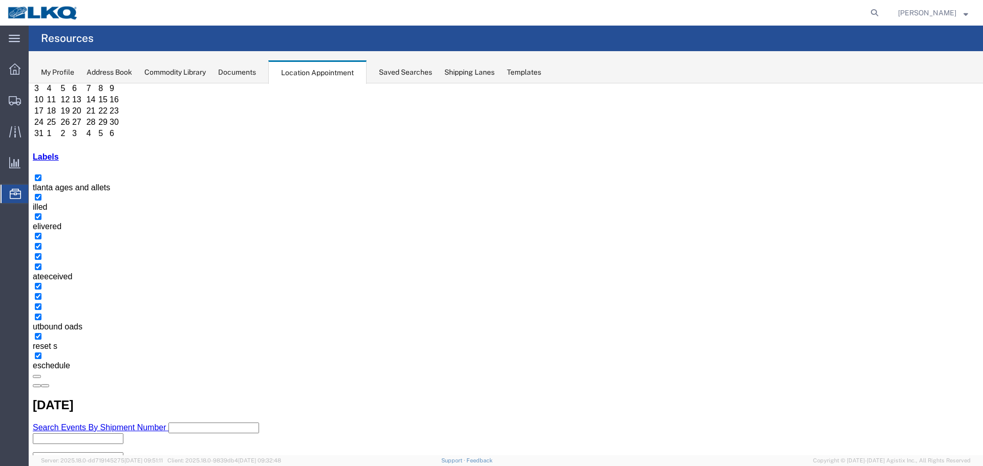
scroll to position [102, 0]
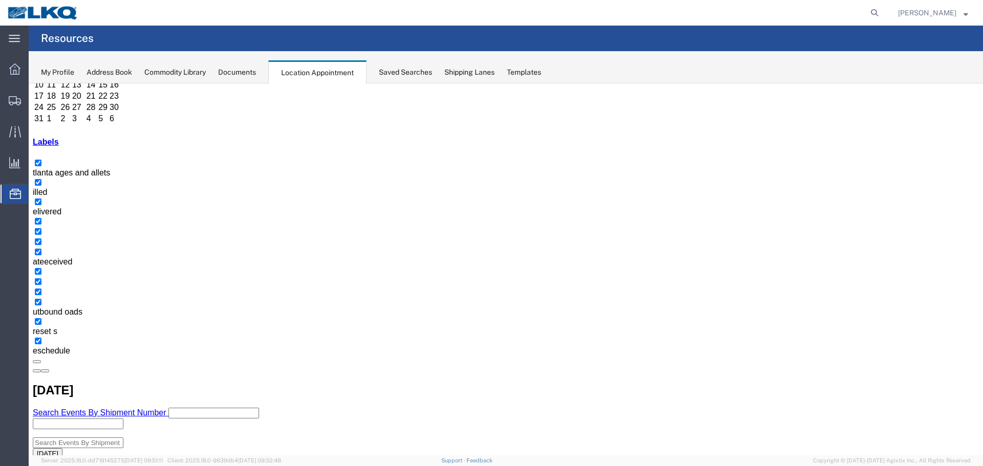
select select "1"
select select "25"
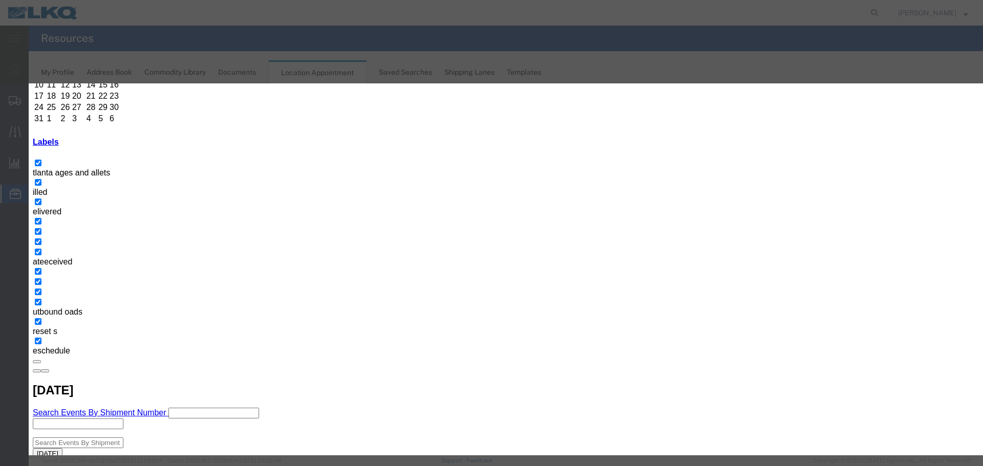
type input "d"
select select "40"
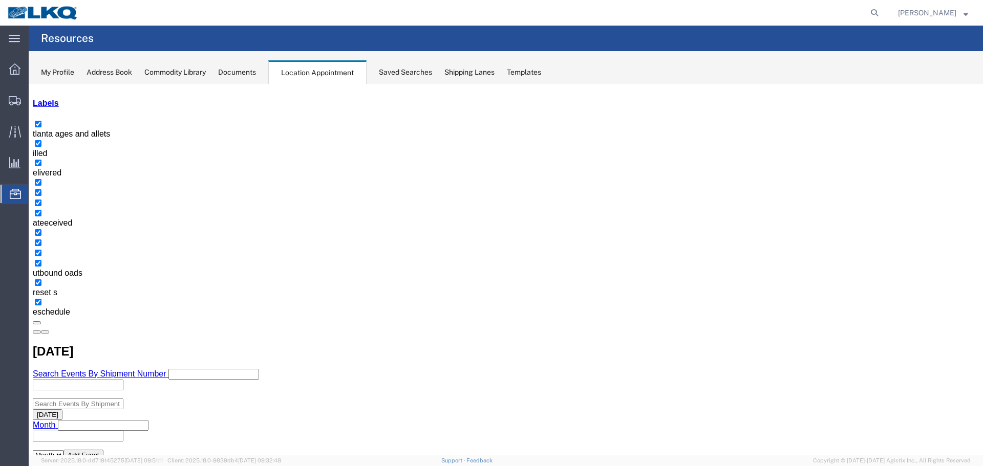
scroll to position [154, 0]
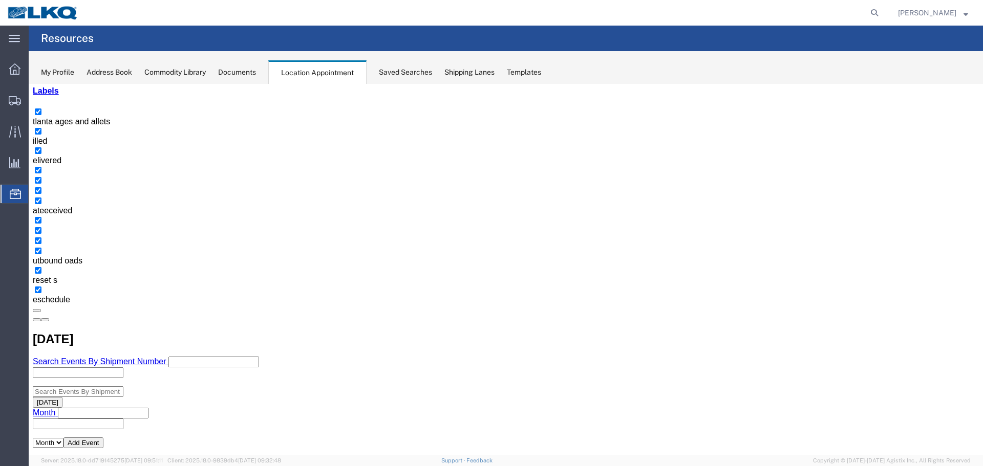
select select "1"
select select "25"
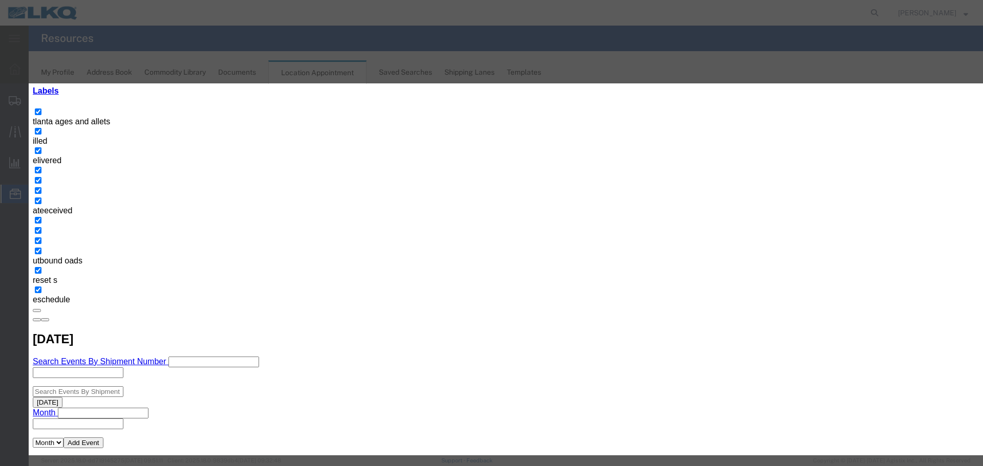
type input "d"
select select "40"
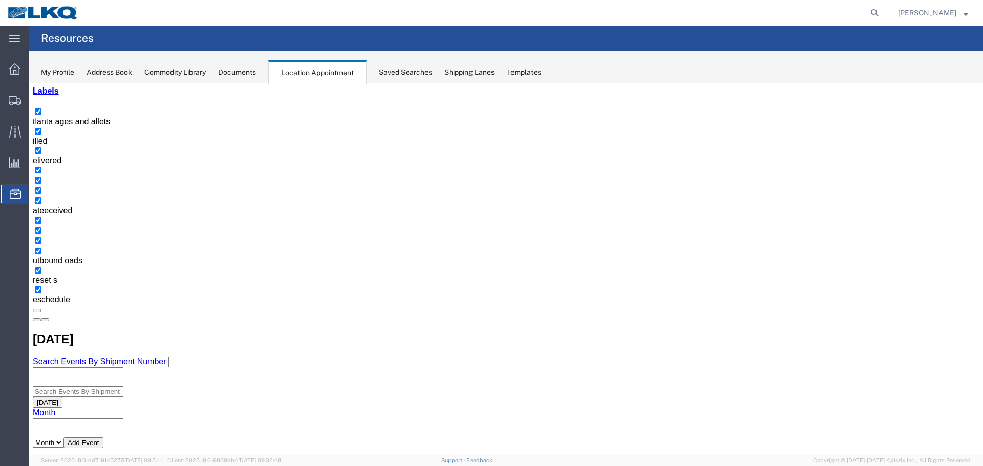
scroll to position [0, 0]
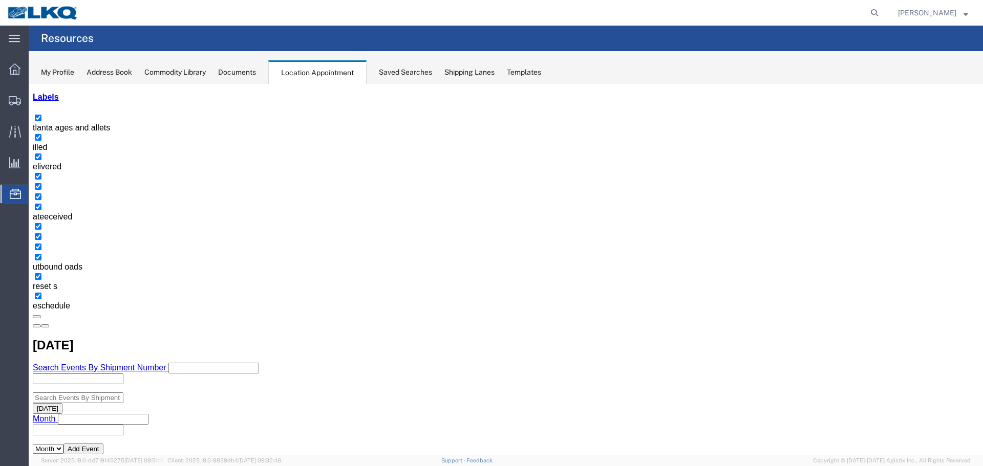
scroll to position [154, 0]
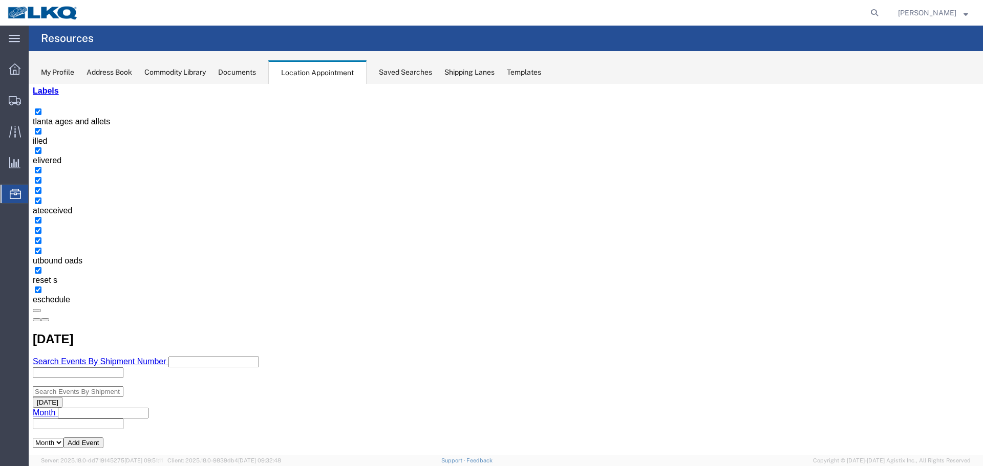
select select "1"
select select "25"
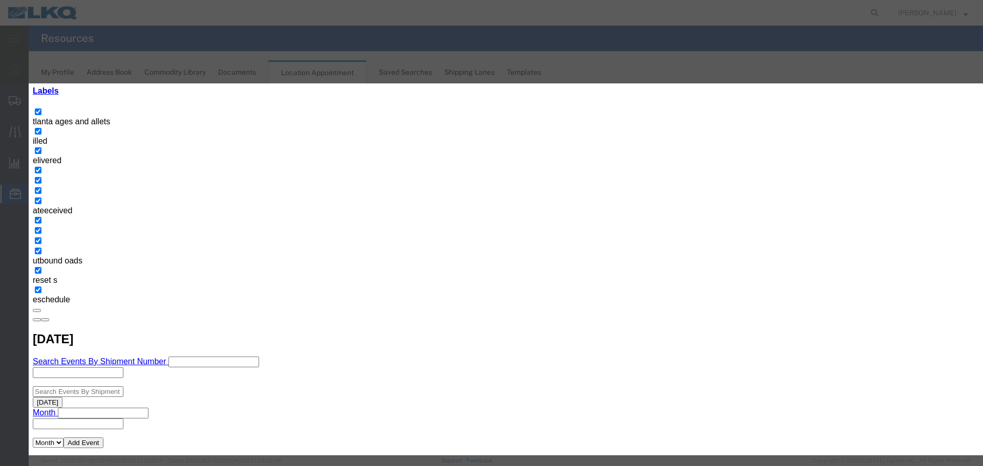
type input "d"
select select "40"
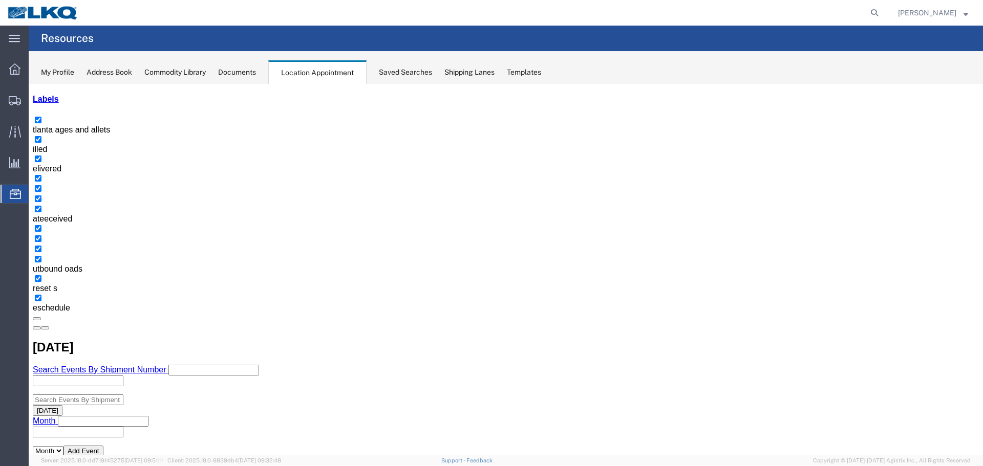
scroll to position [154, 0]
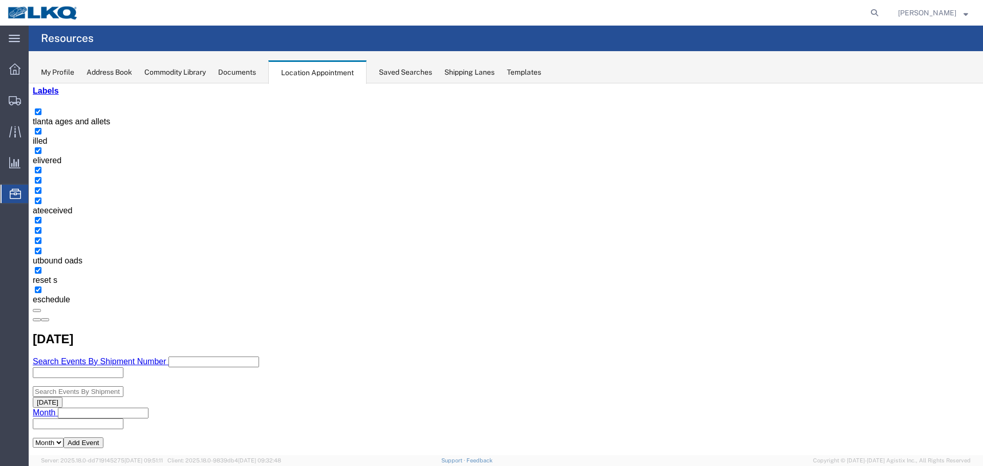
select select "1"
select select "25"
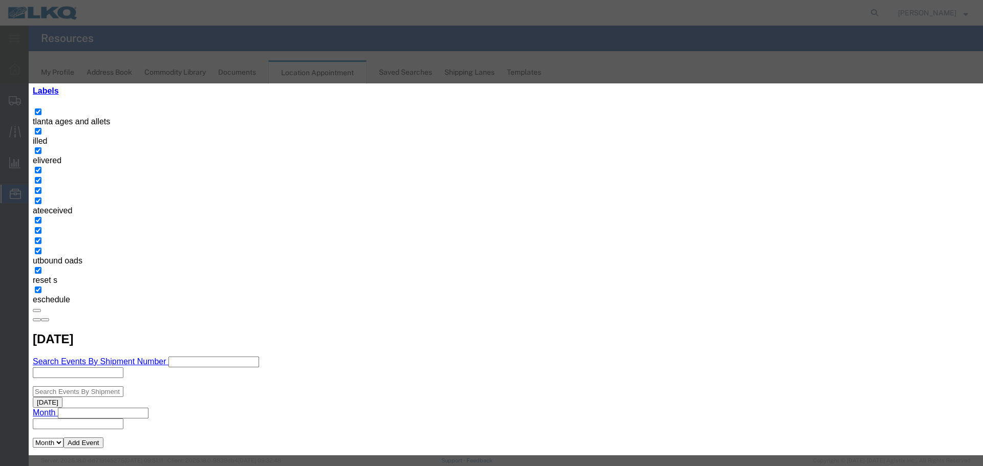
type input "d"
select select "40"
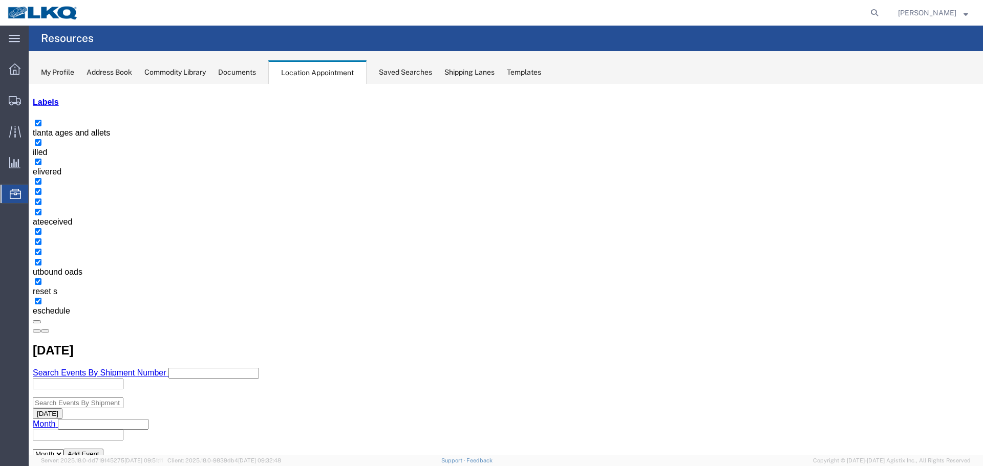
scroll to position [154, 0]
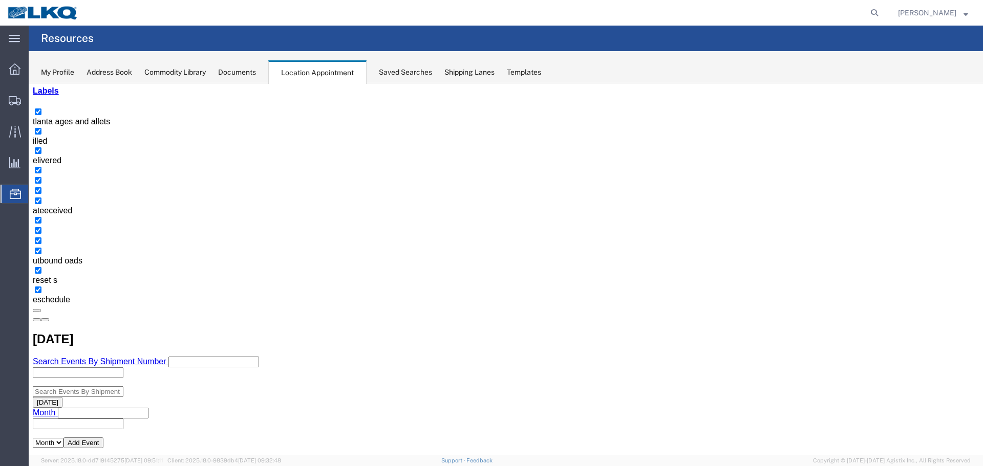
select select "1"
select select "180"
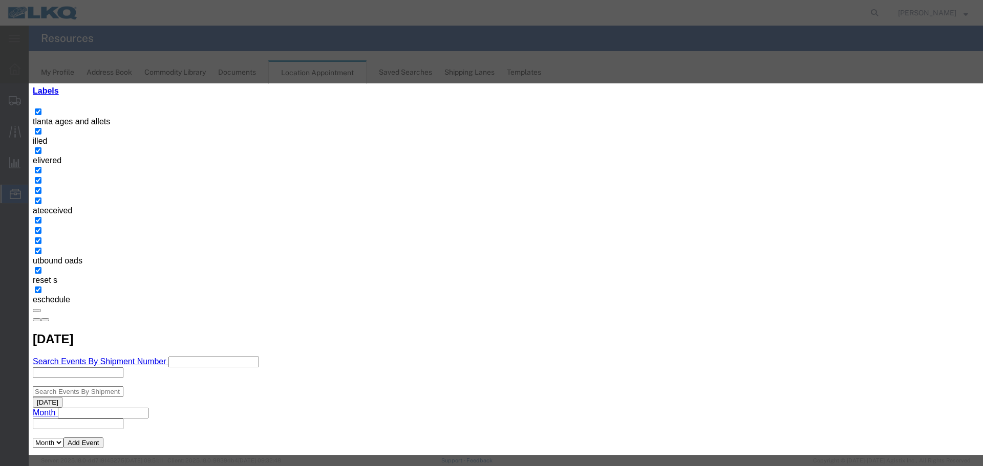
type input "d"
select select "40"
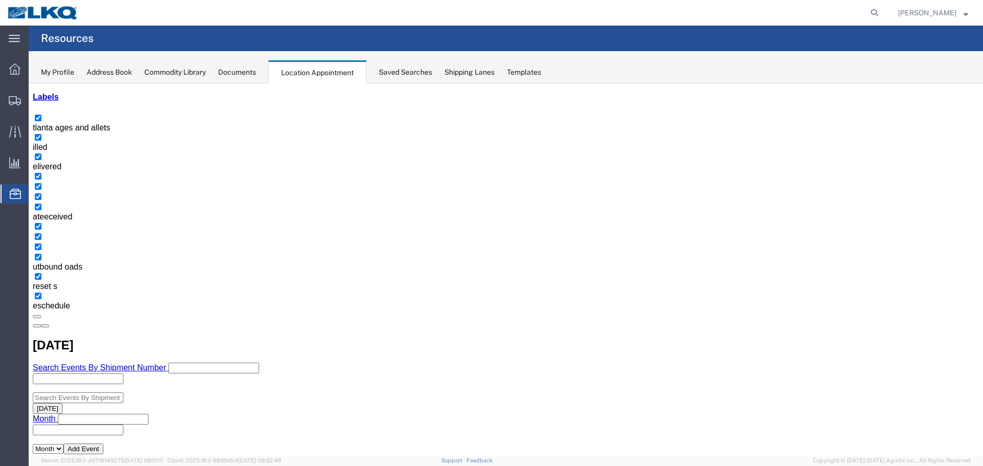
scroll to position [154, 0]
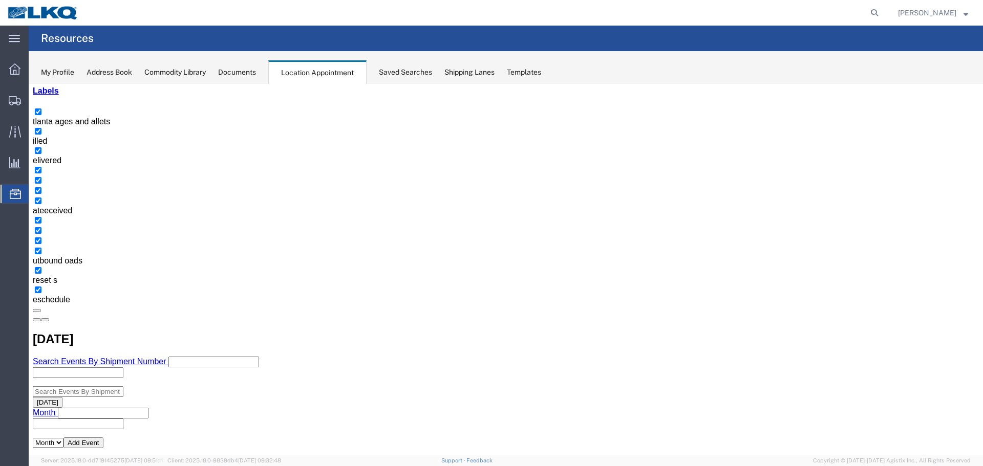
select select "1"
select select "180"
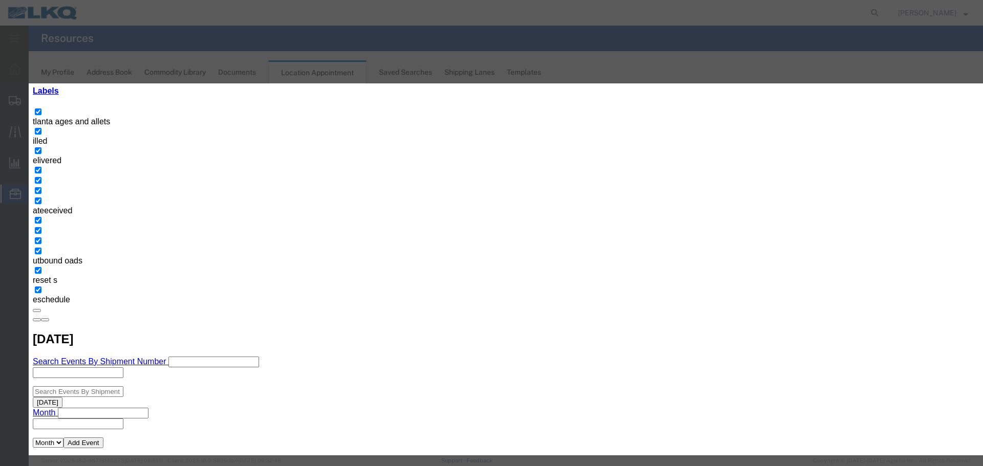
type input "d"
select select "40"
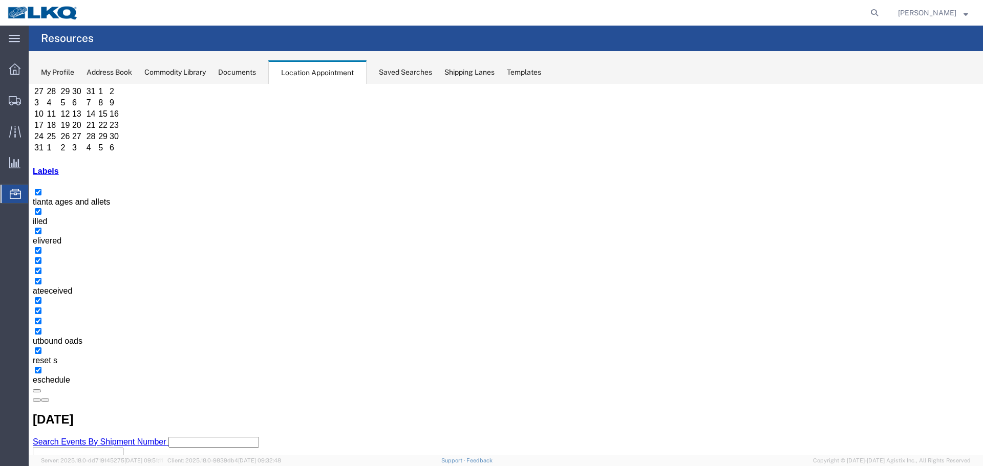
scroll to position [102, 0]
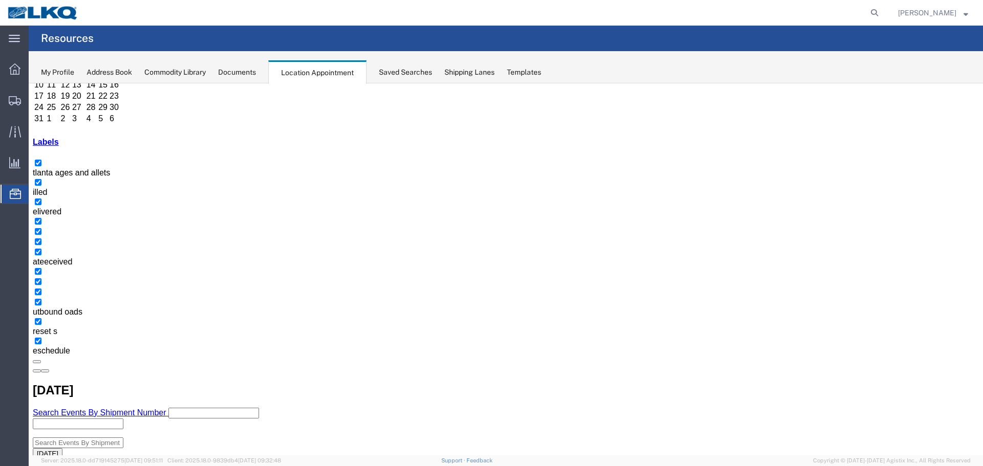
select select "1"
select select "100"
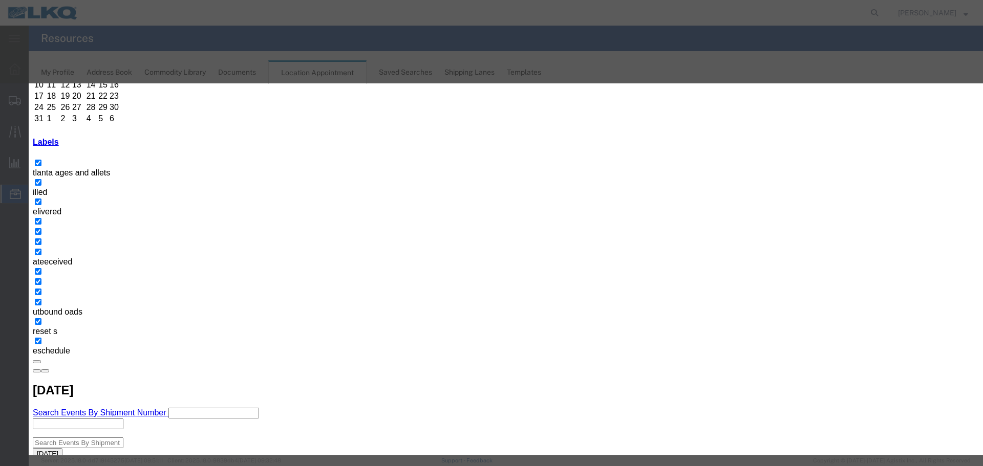
type input "09/12/25"
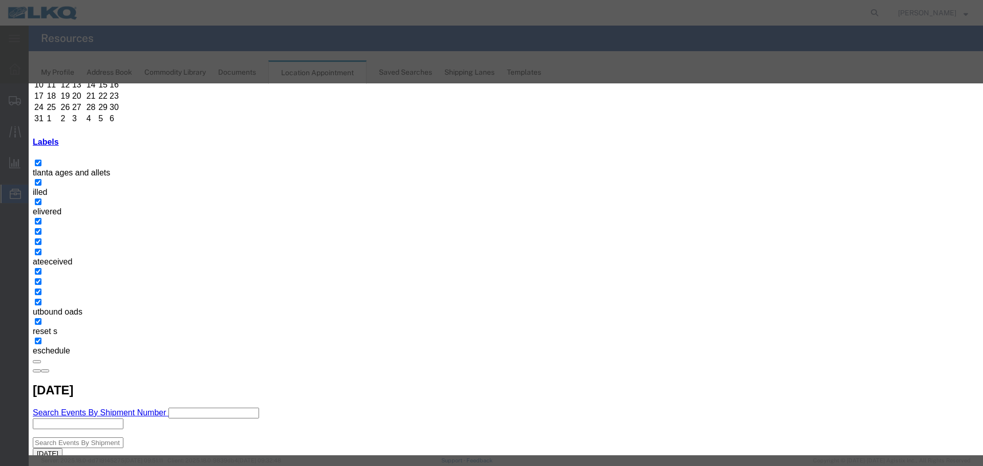
type input "7:30 AM"
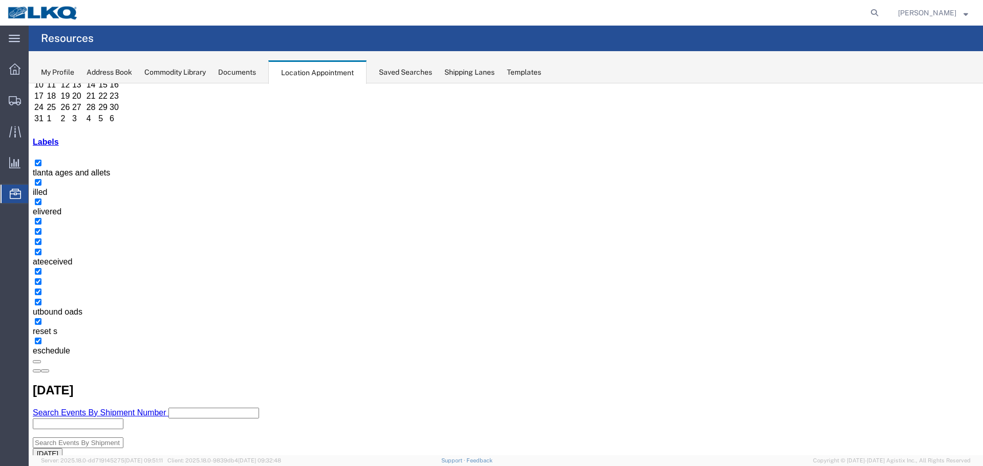
scroll to position [0, 0]
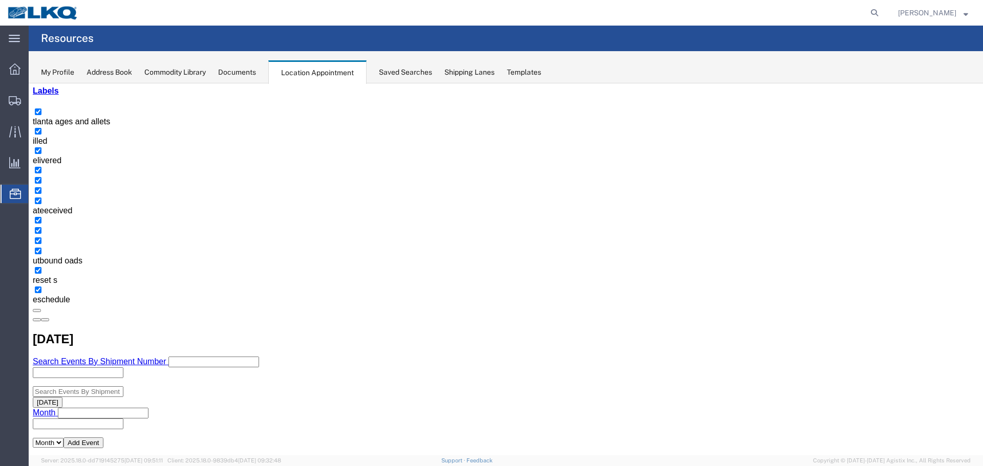
scroll to position [102, 0]
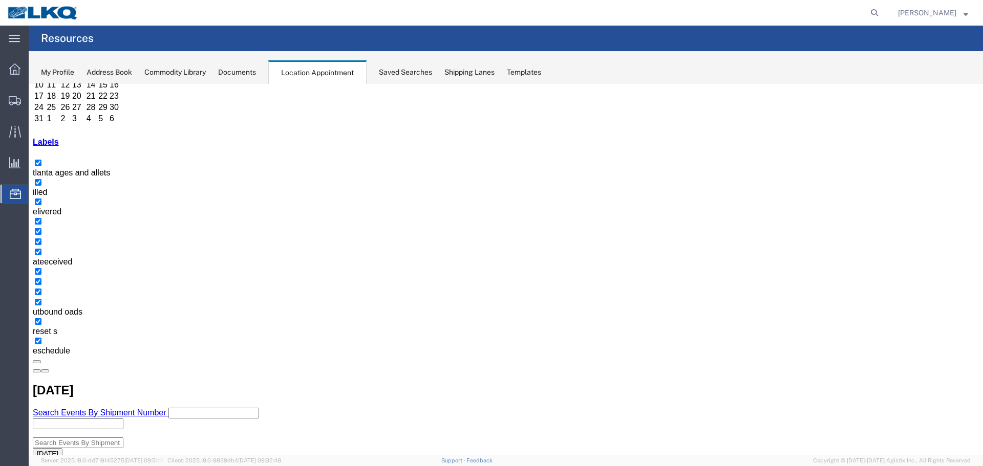
select select "1"
select select "100"
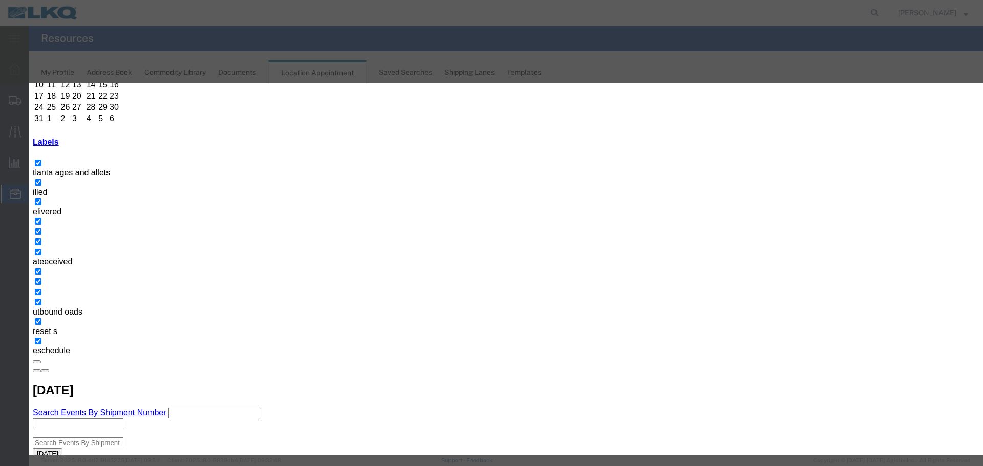
type input "8:15 AM"
type input "8:30 AM"
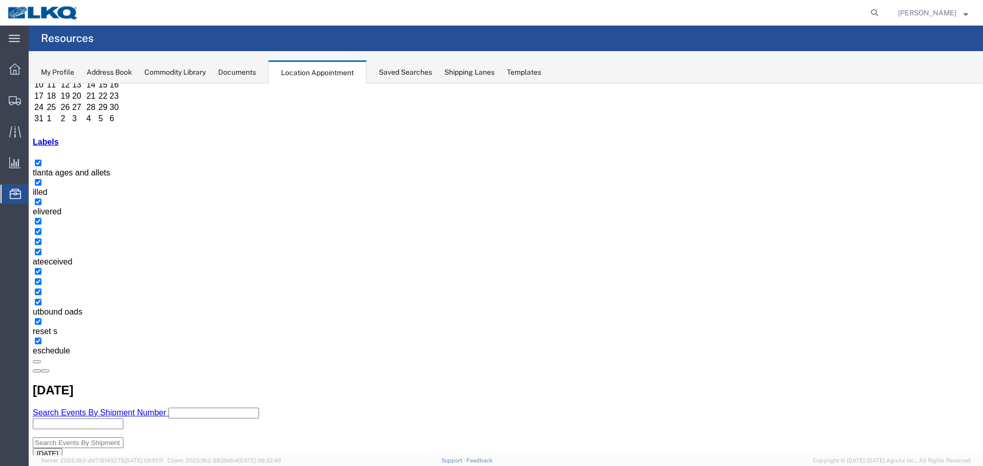
scroll to position [0, 0]
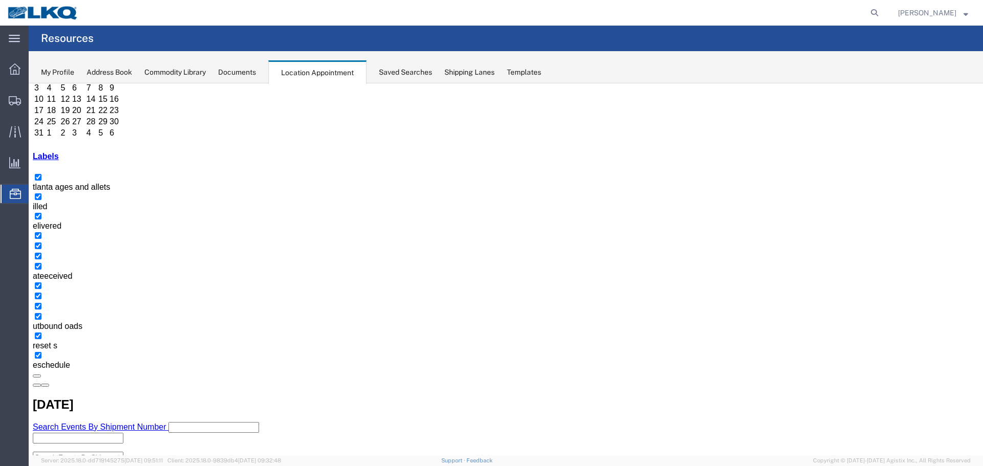
scroll to position [102, 0]
